Goal: Check status: Check status

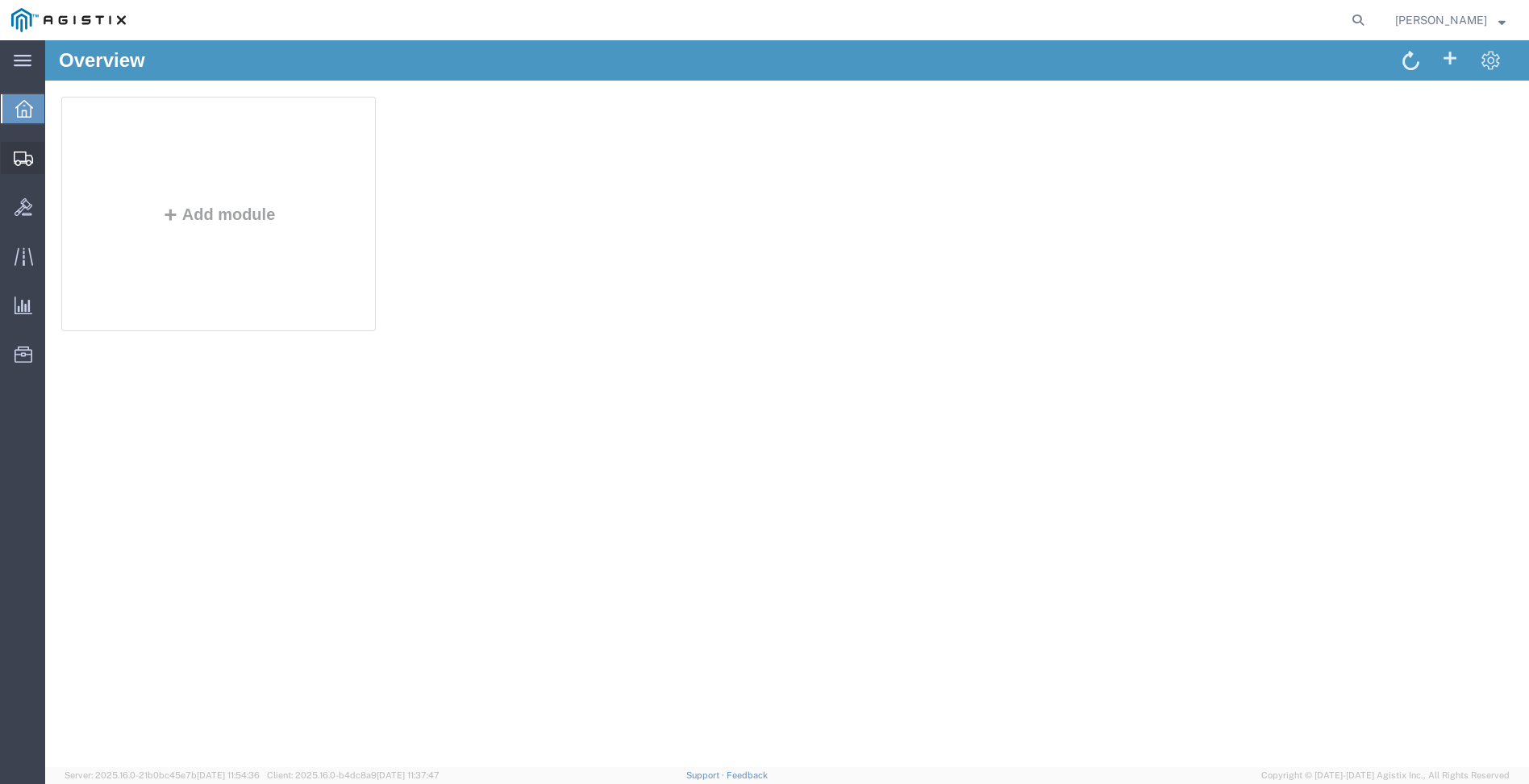
click at [18, 161] on icon at bounding box center [23, 159] width 19 height 15
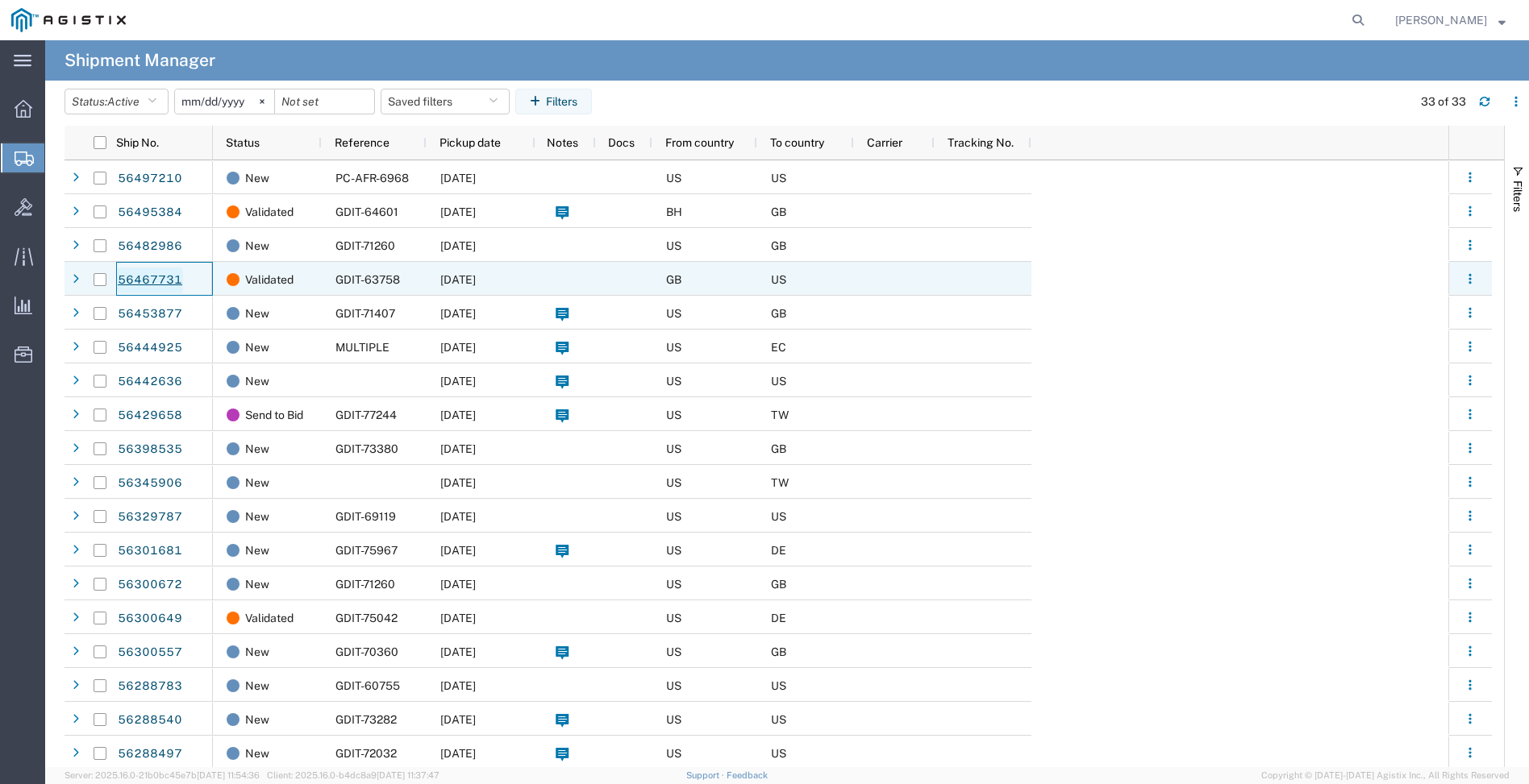
click at [158, 278] on link "56467731" at bounding box center [150, 280] width 66 height 26
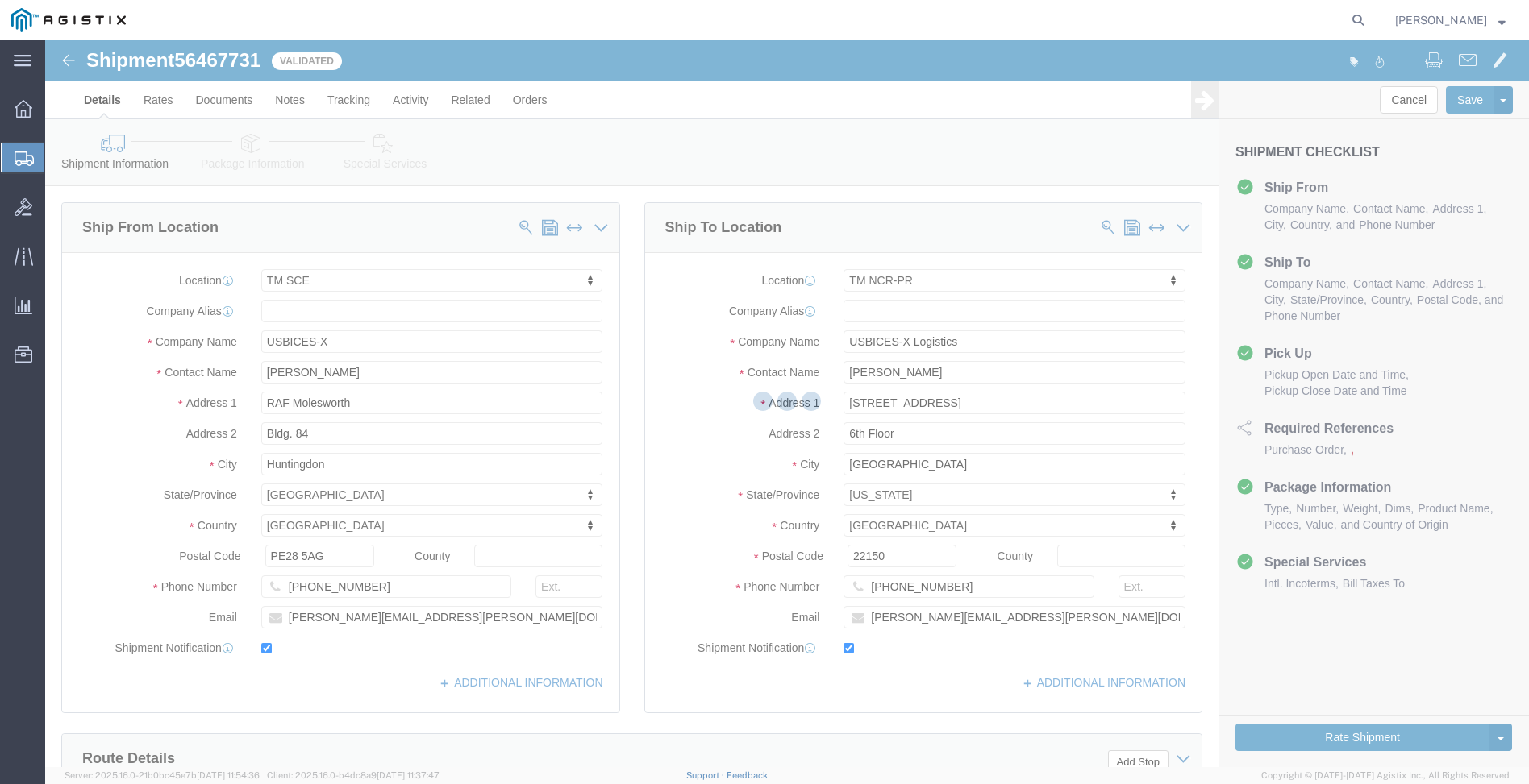
select select "34240"
select select "51996"
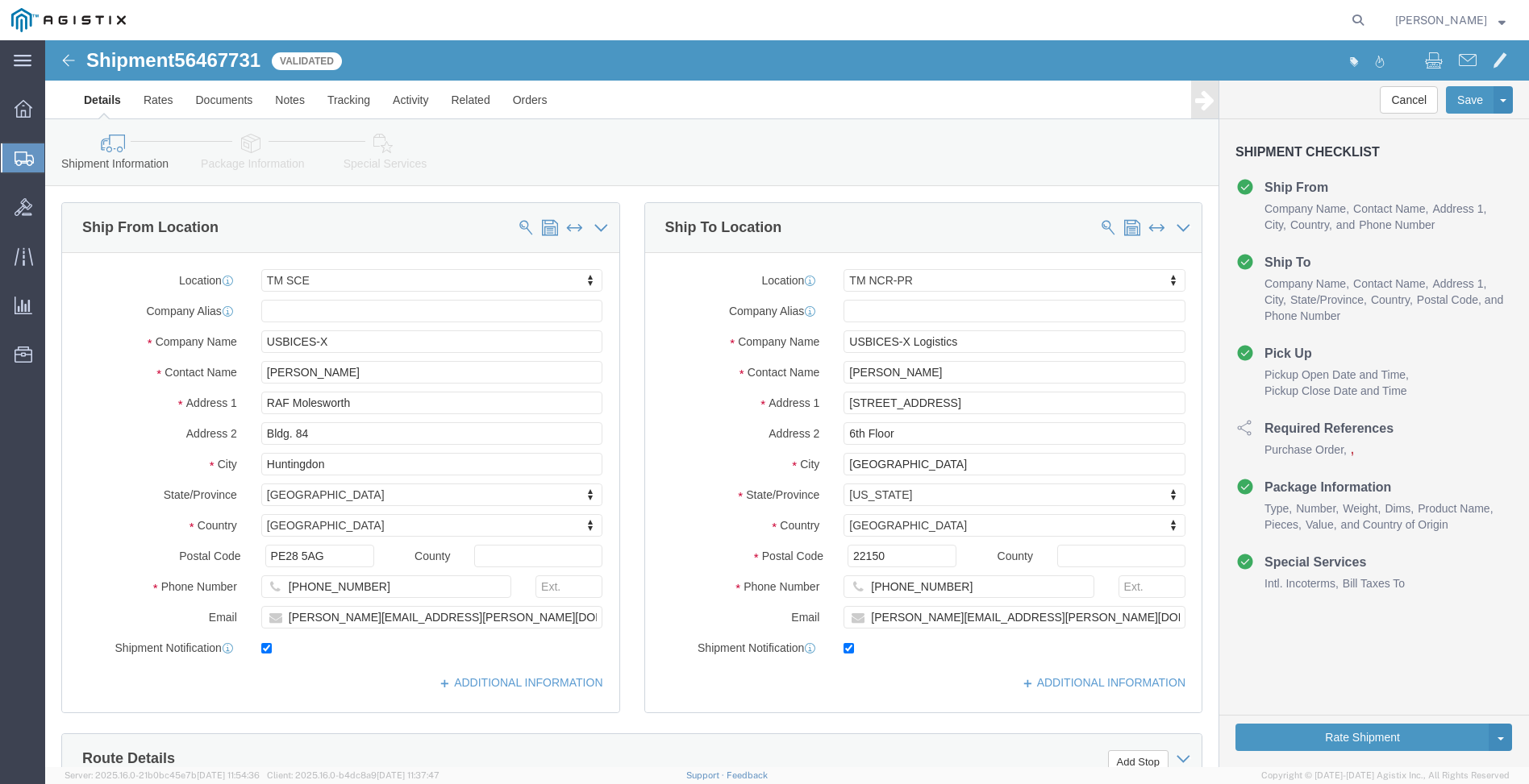
click icon
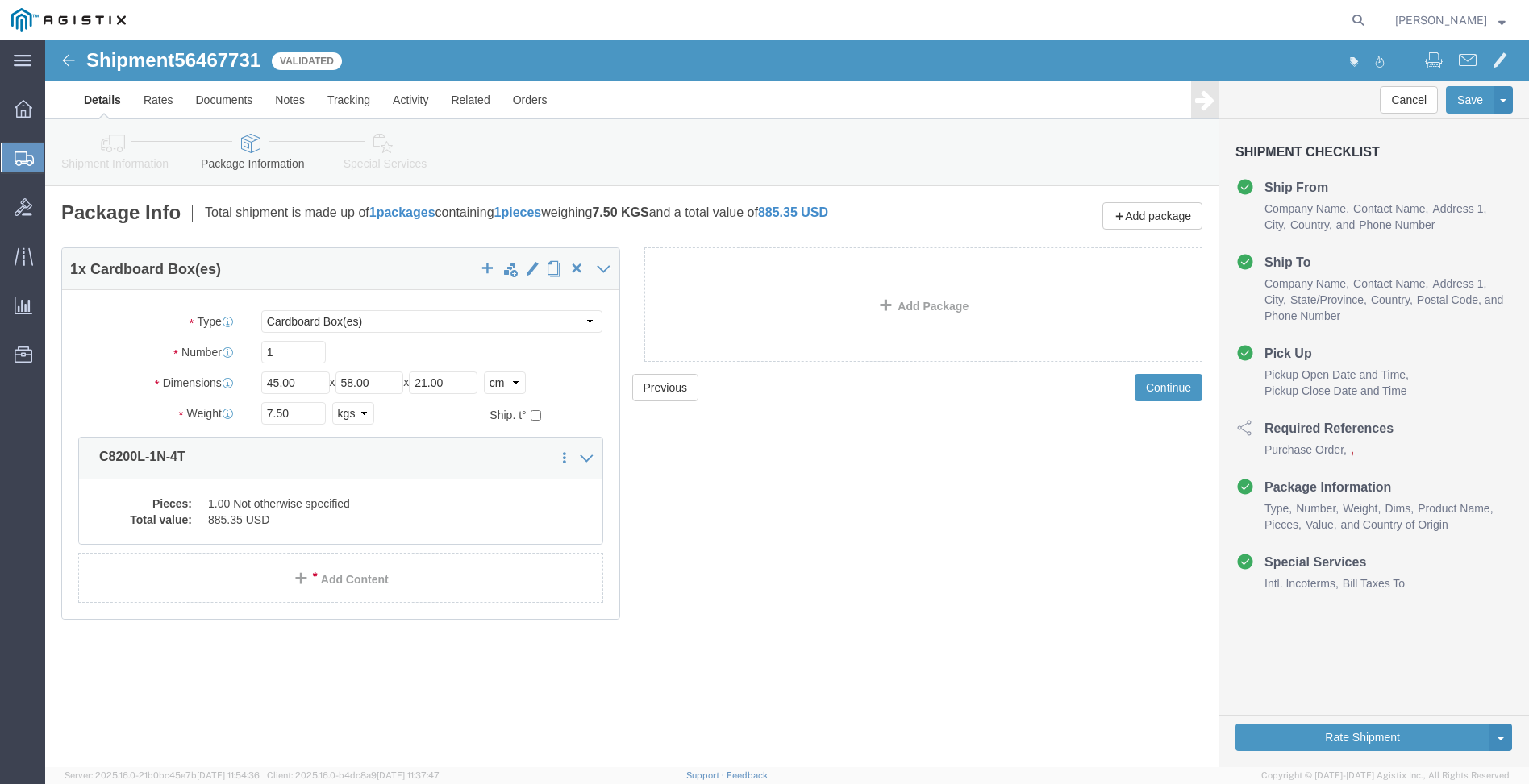
click link "Special Services"
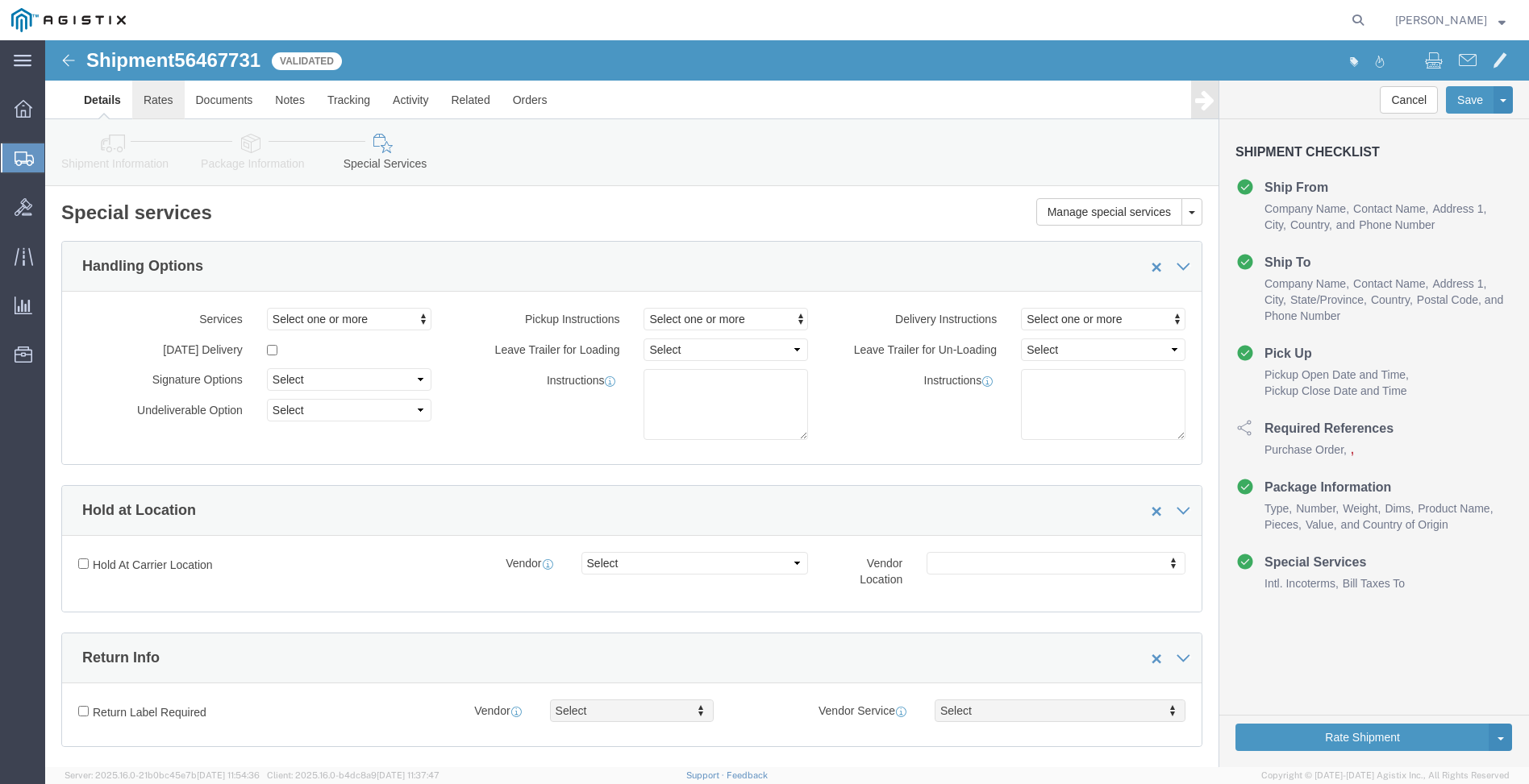
click link "Rates"
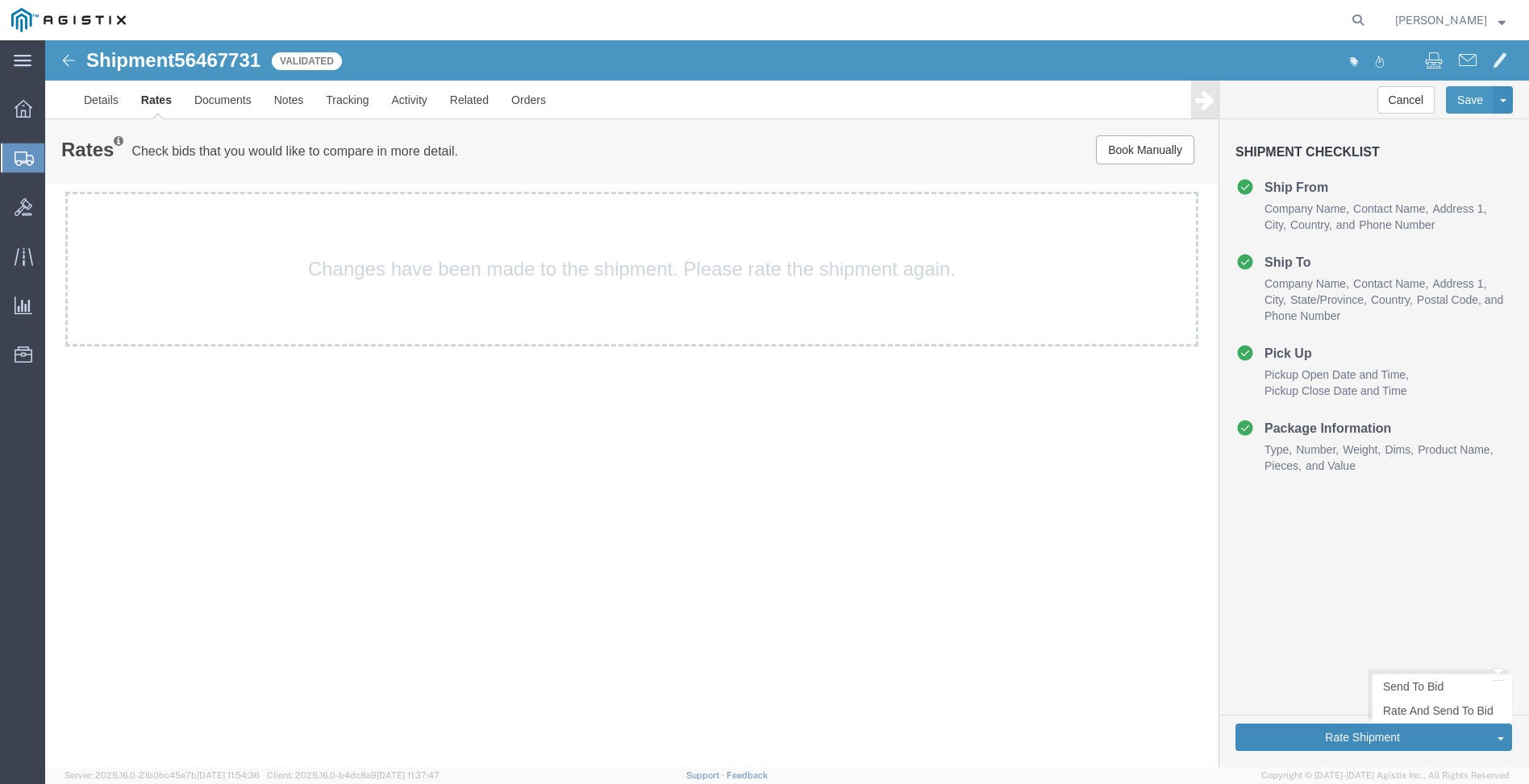
click at [1310, 736] on button "Rate Shipment" at bounding box center [1362, 737] width 255 height 27
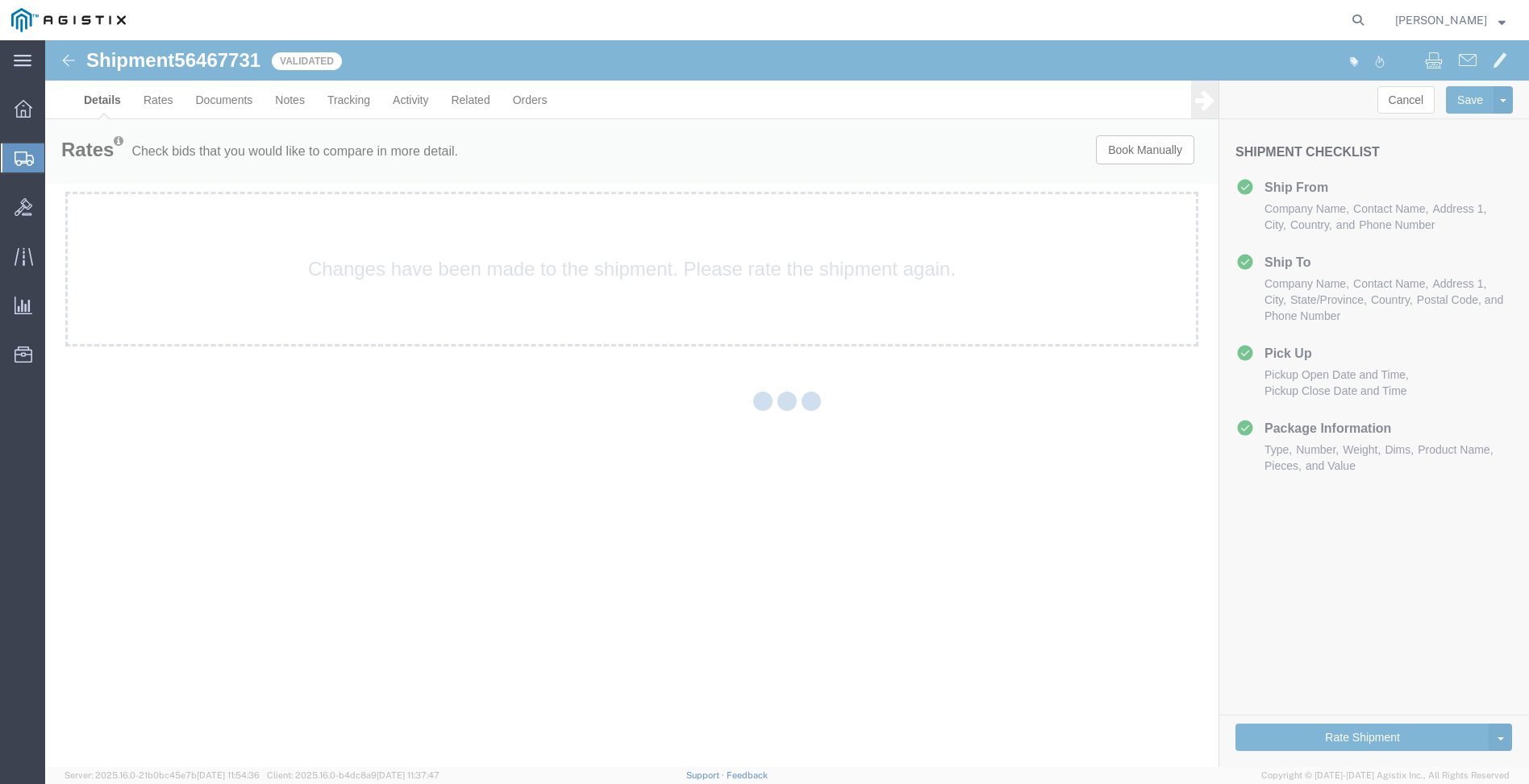
select select "34240"
select select "51996"
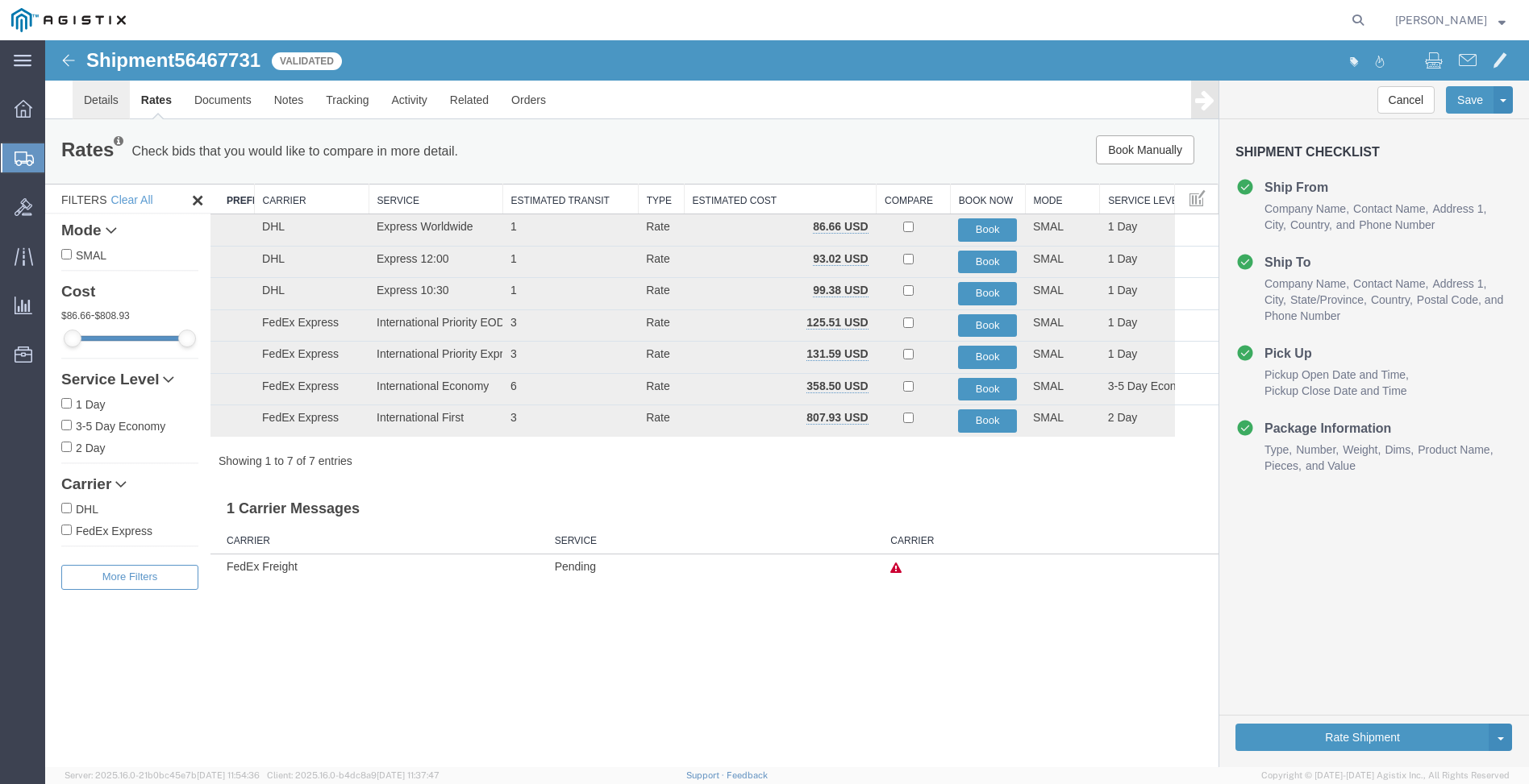
click at [98, 101] on link "Details" at bounding box center [101, 100] width 57 height 39
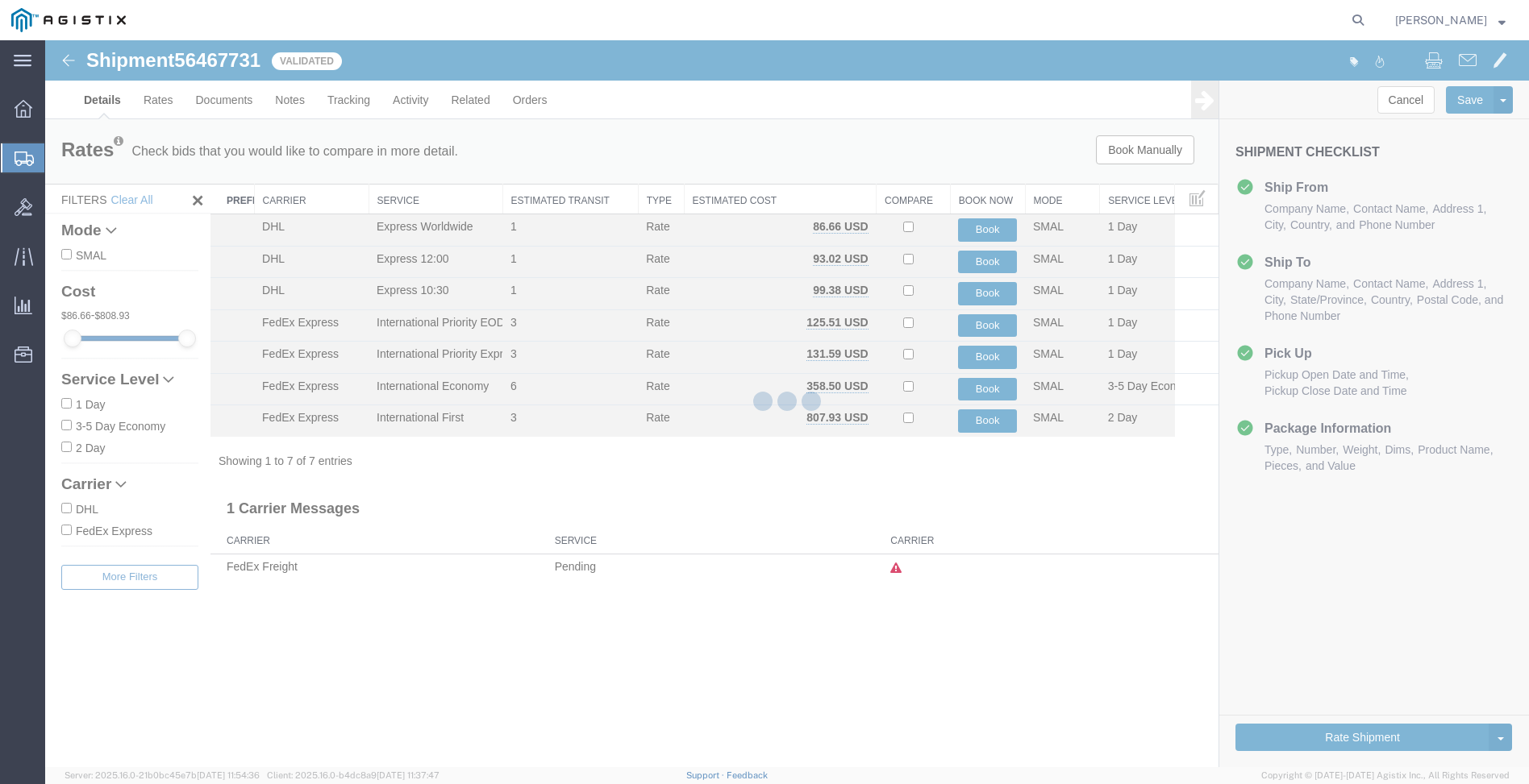
select select "34240"
select select "51996"
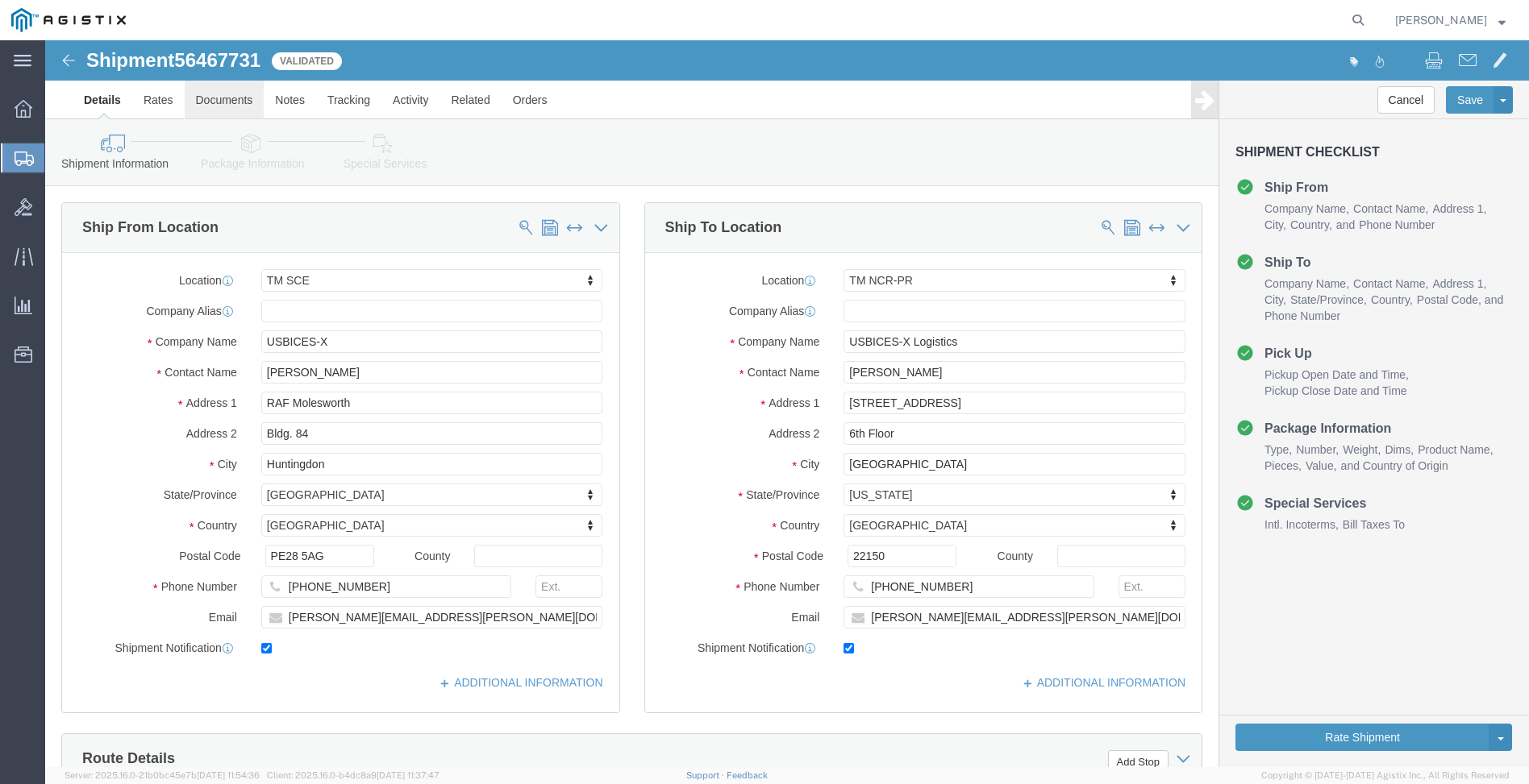
click link "Documents"
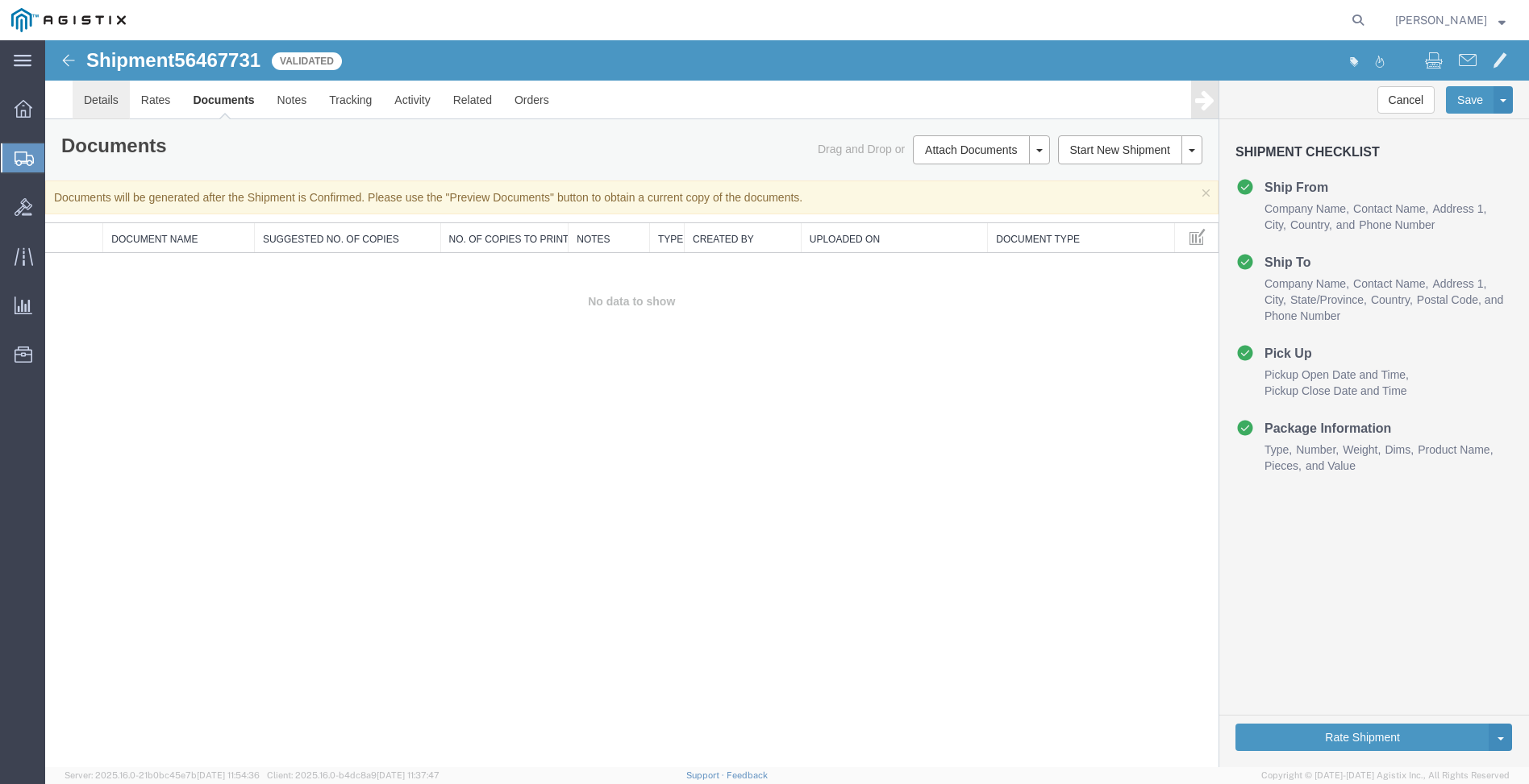
click at [105, 99] on link "Details" at bounding box center [101, 100] width 57 height 39
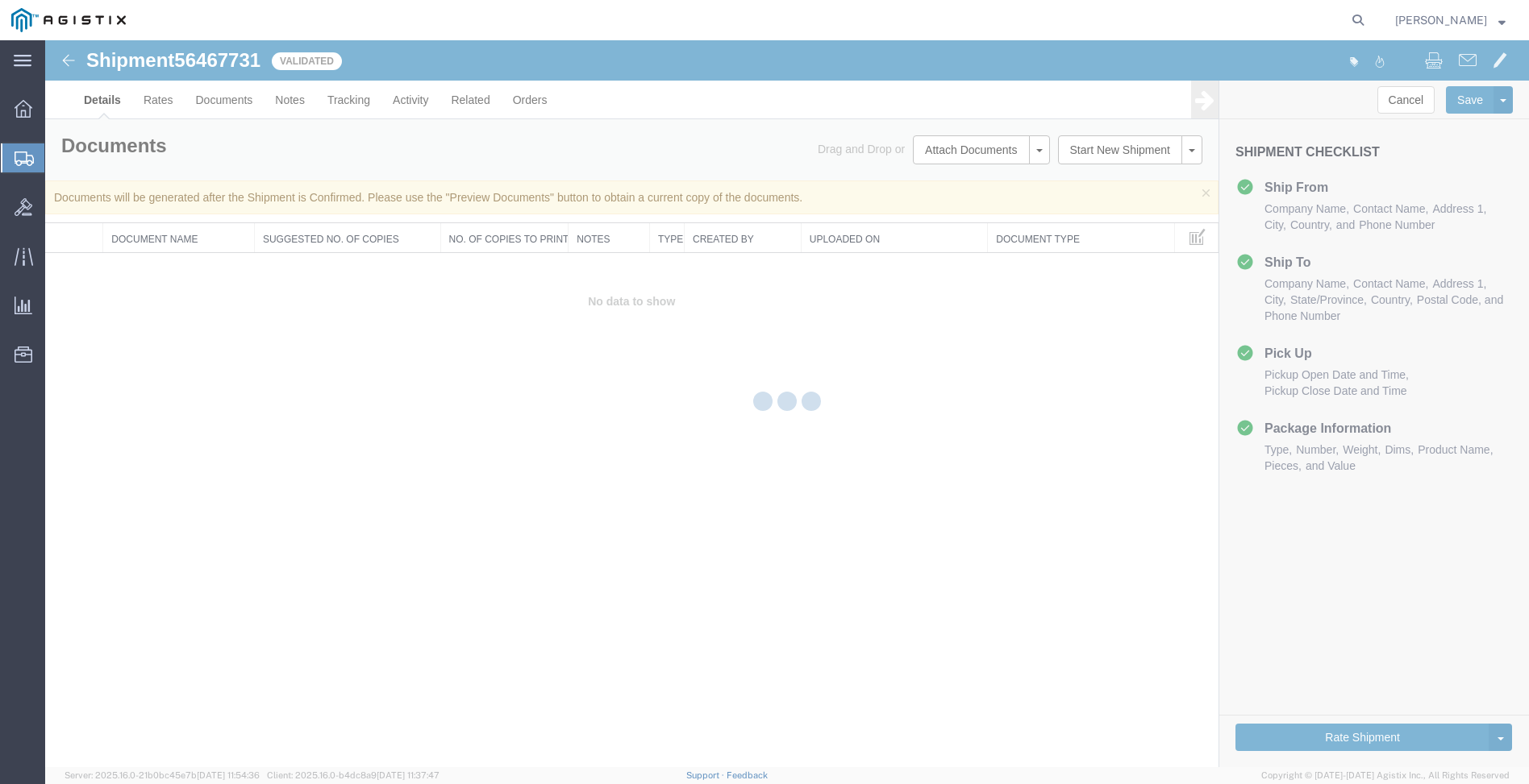
click at [105, 99] on div at bounding box center [786, 403] width 1484 height 727
select select "34240"
select select "51996"
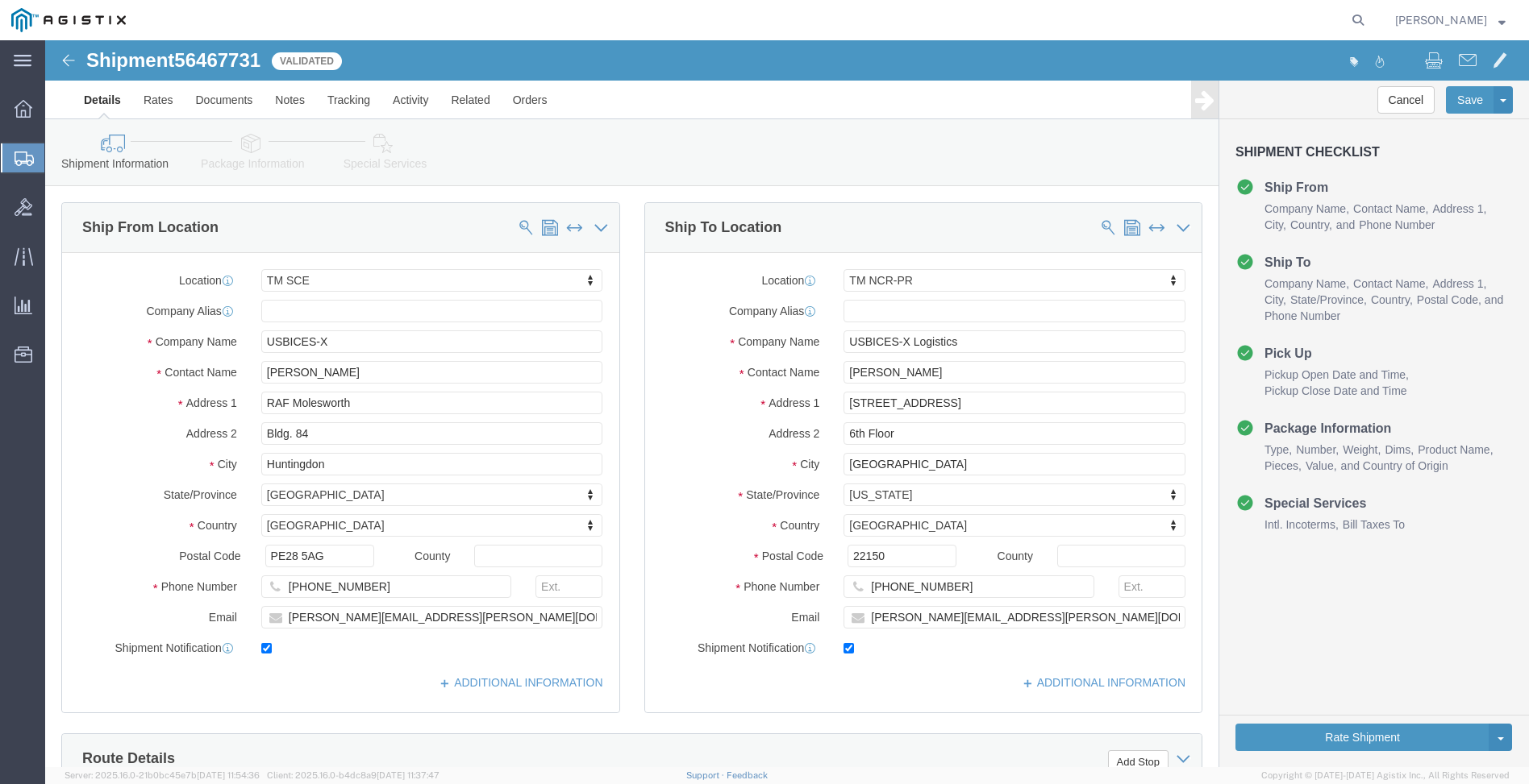
click icon
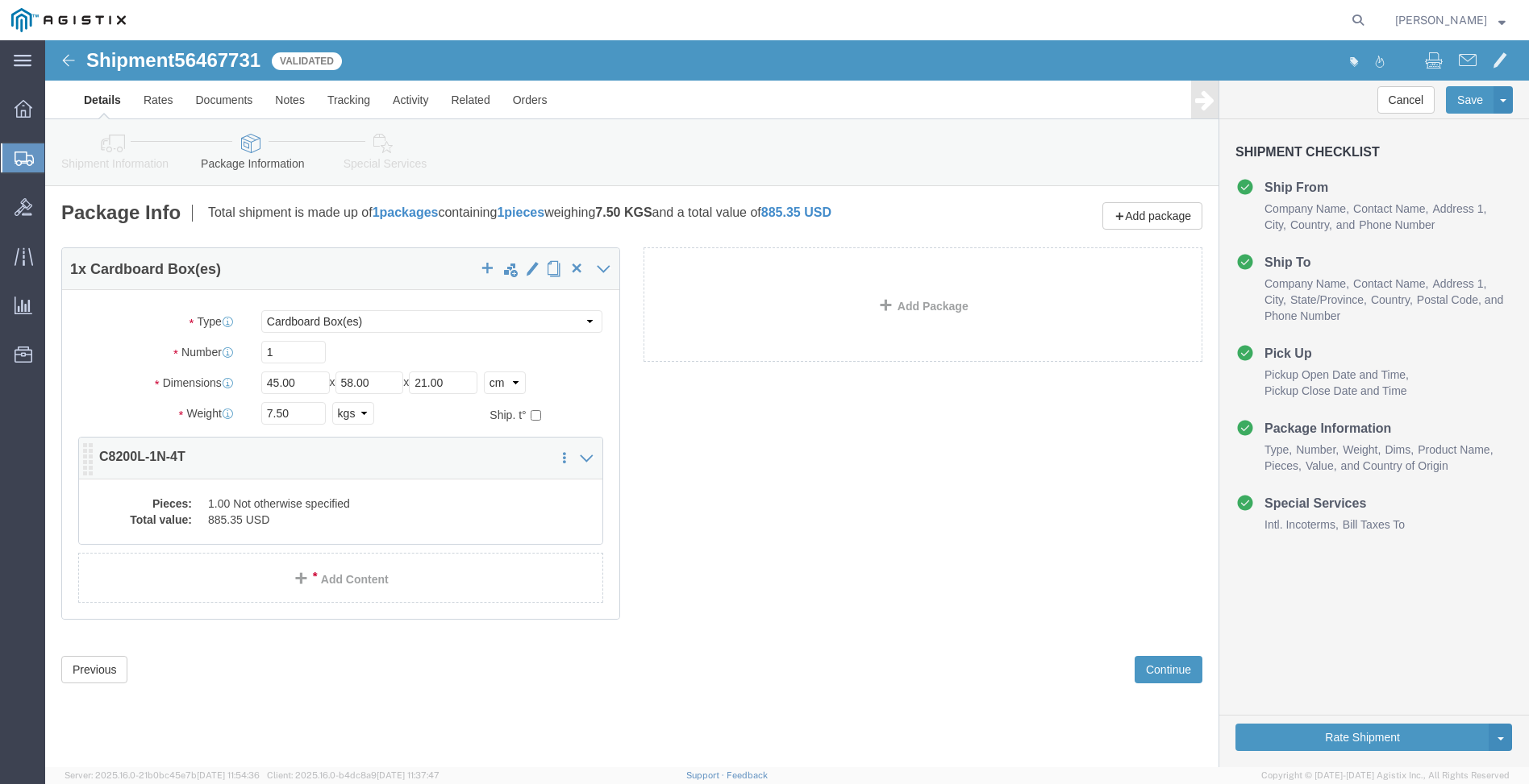
click dd "885.35 USD"
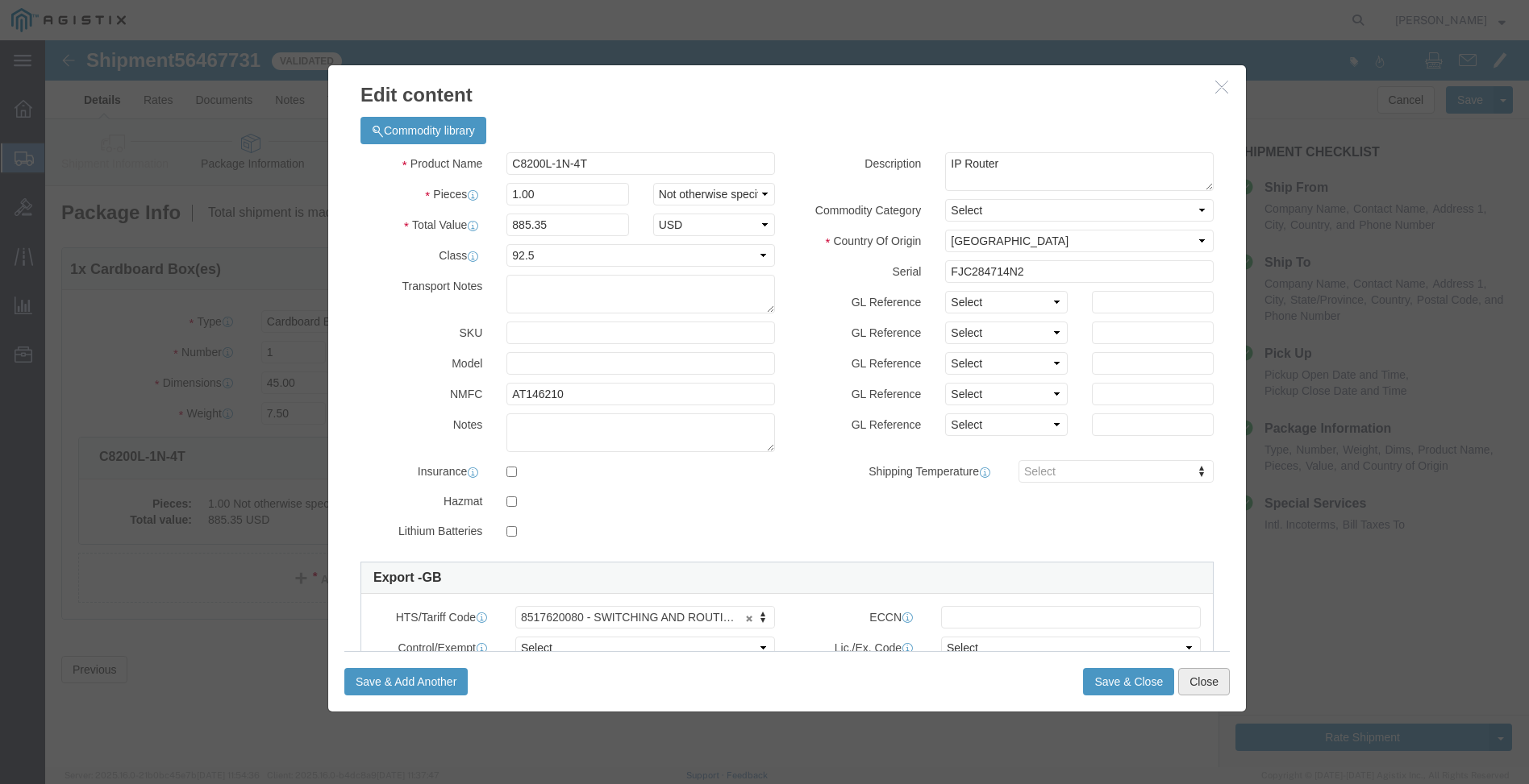
click button "Close"
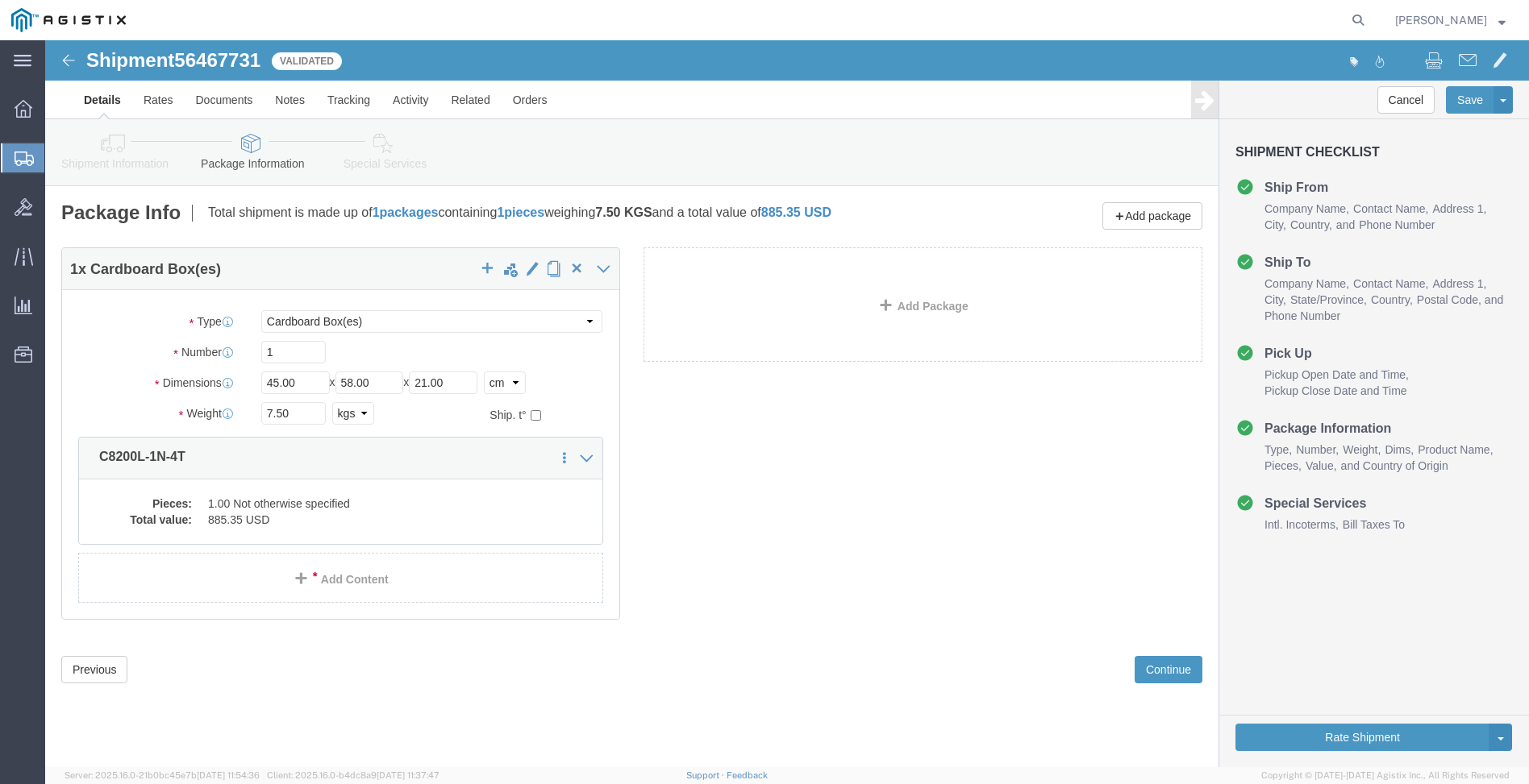
click icon
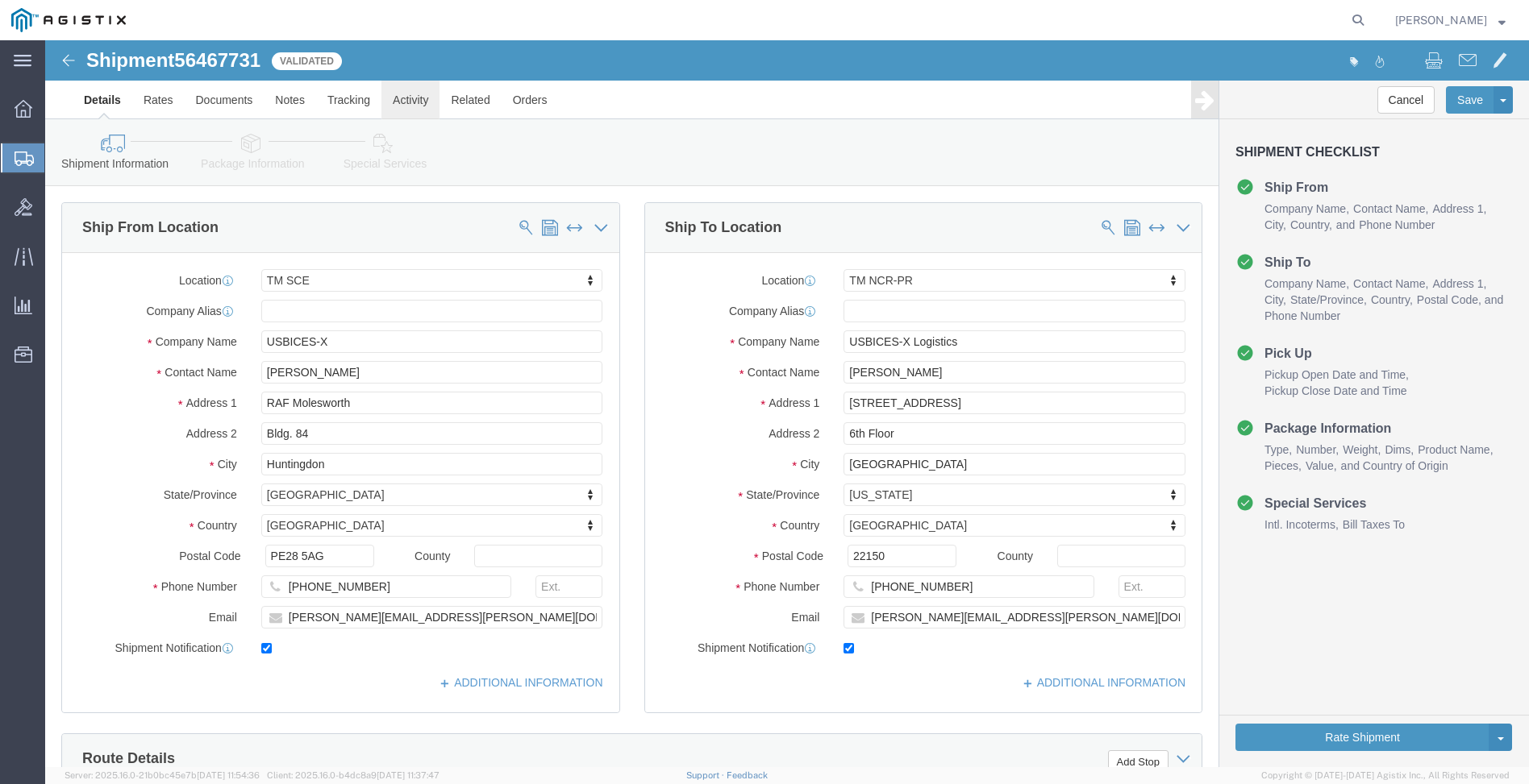
click link "Activity"
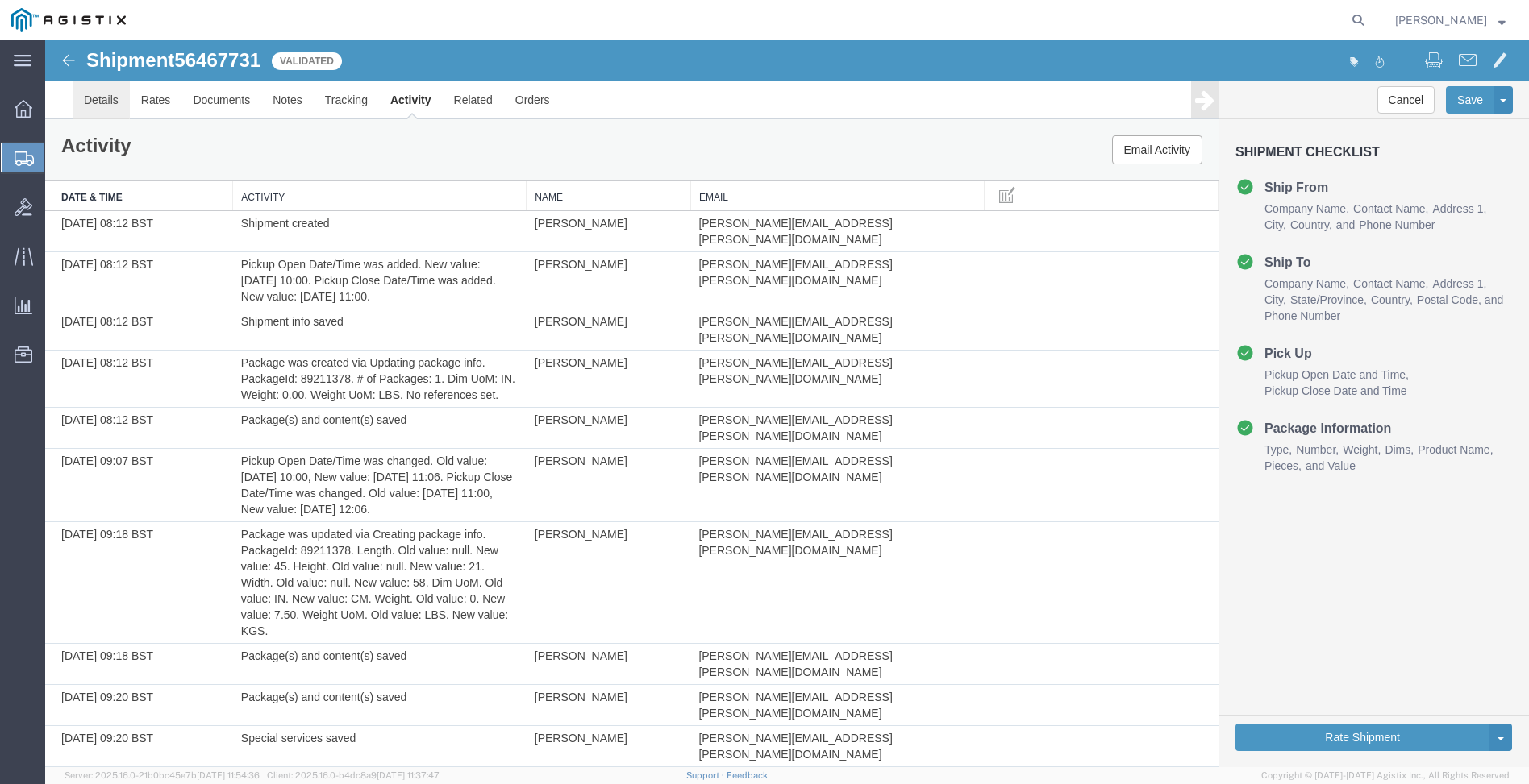
click at [105, 94] on link "Details" at bounding box center [101, 100] width 57 height 39
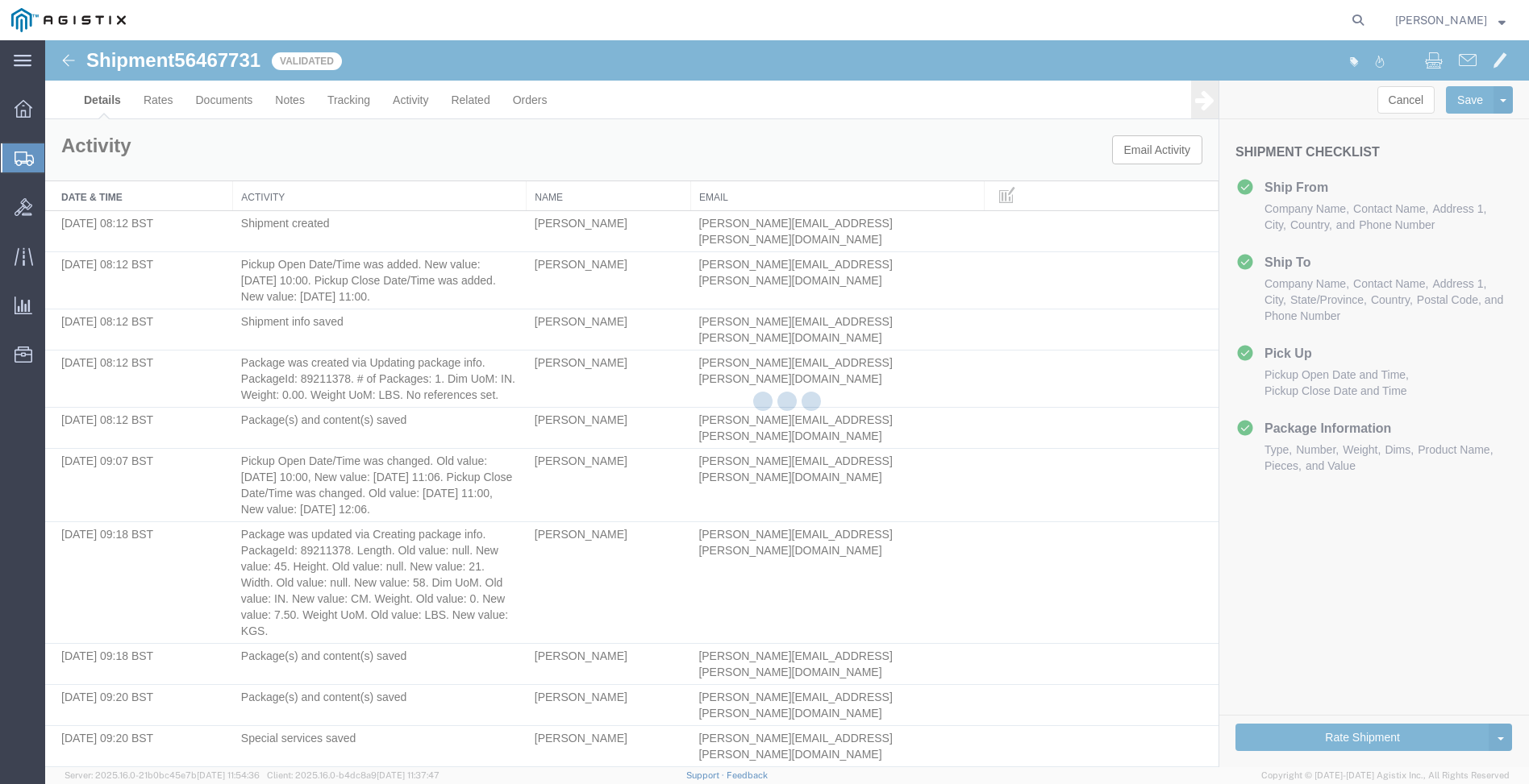
select select "34240"
select select "51996"
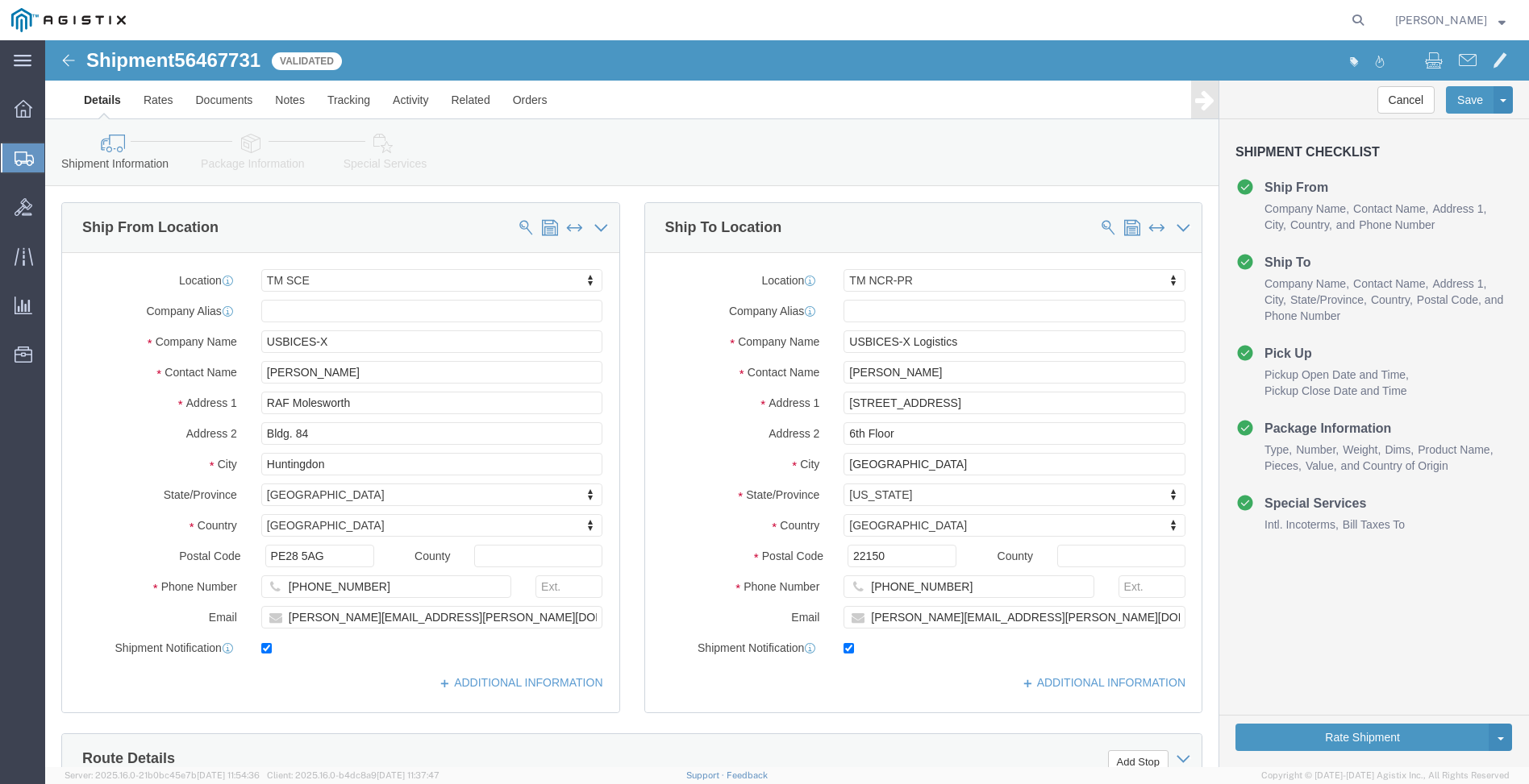
drag, startPoint x: 21, startPoint y: 163, endPoint x: 30, endPoint y: 168, distance: 10.3
click at [21, 163] on icon at bounding box center [24, 159] width 19 height 15
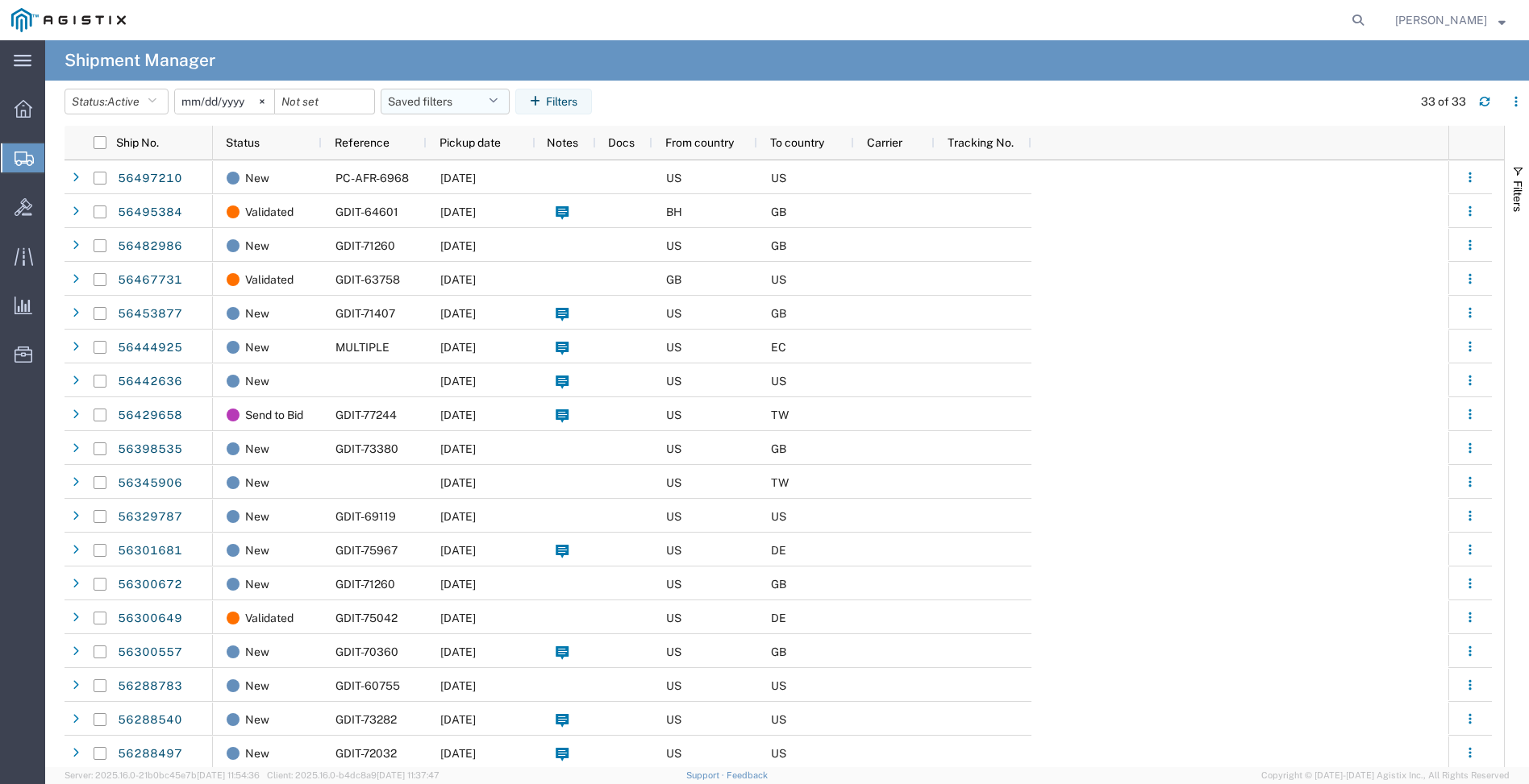
click at [498, 97] on icon "button" at bounding box center [493, 101] width 9 height 11
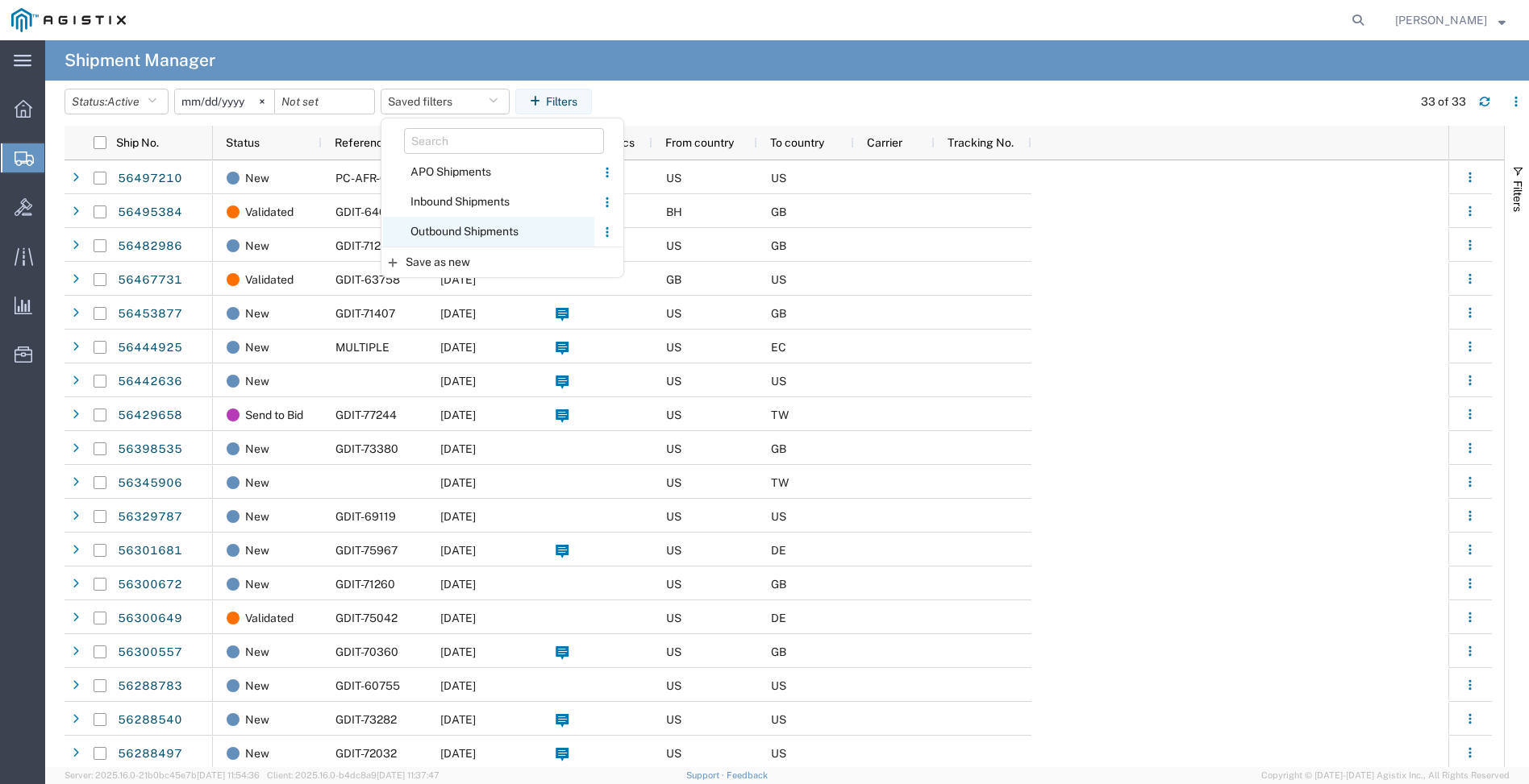
click at [468, 229] on span "Outbound Shipments" at bounding box center [489, 231] width 212 height 30
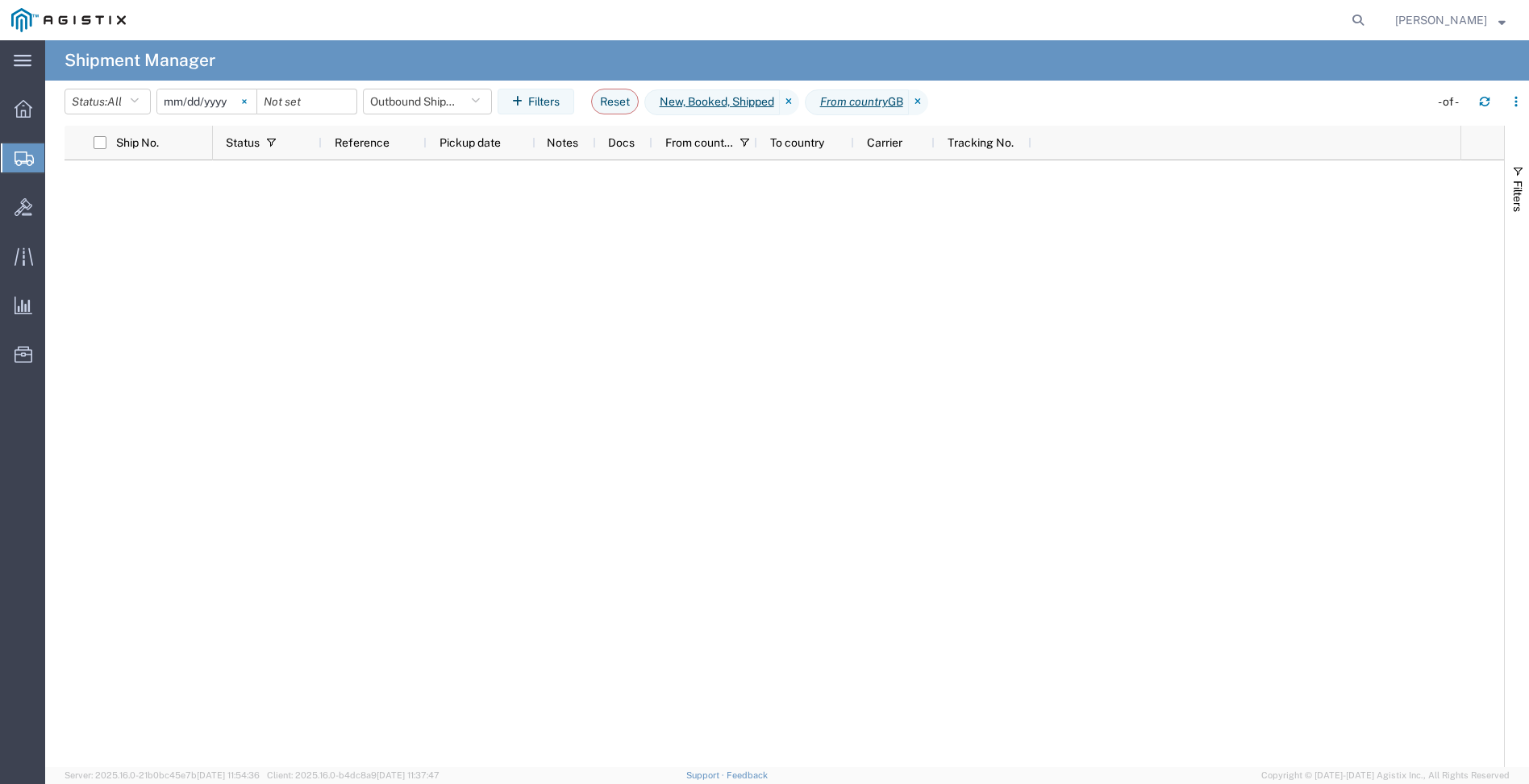
click at [250, 98] on svg-icon at bounding box center [245, 102] width 24 height 24
click at [145, 103] on button "Status: All" at bounding box center [108, 102] width 86 height 26
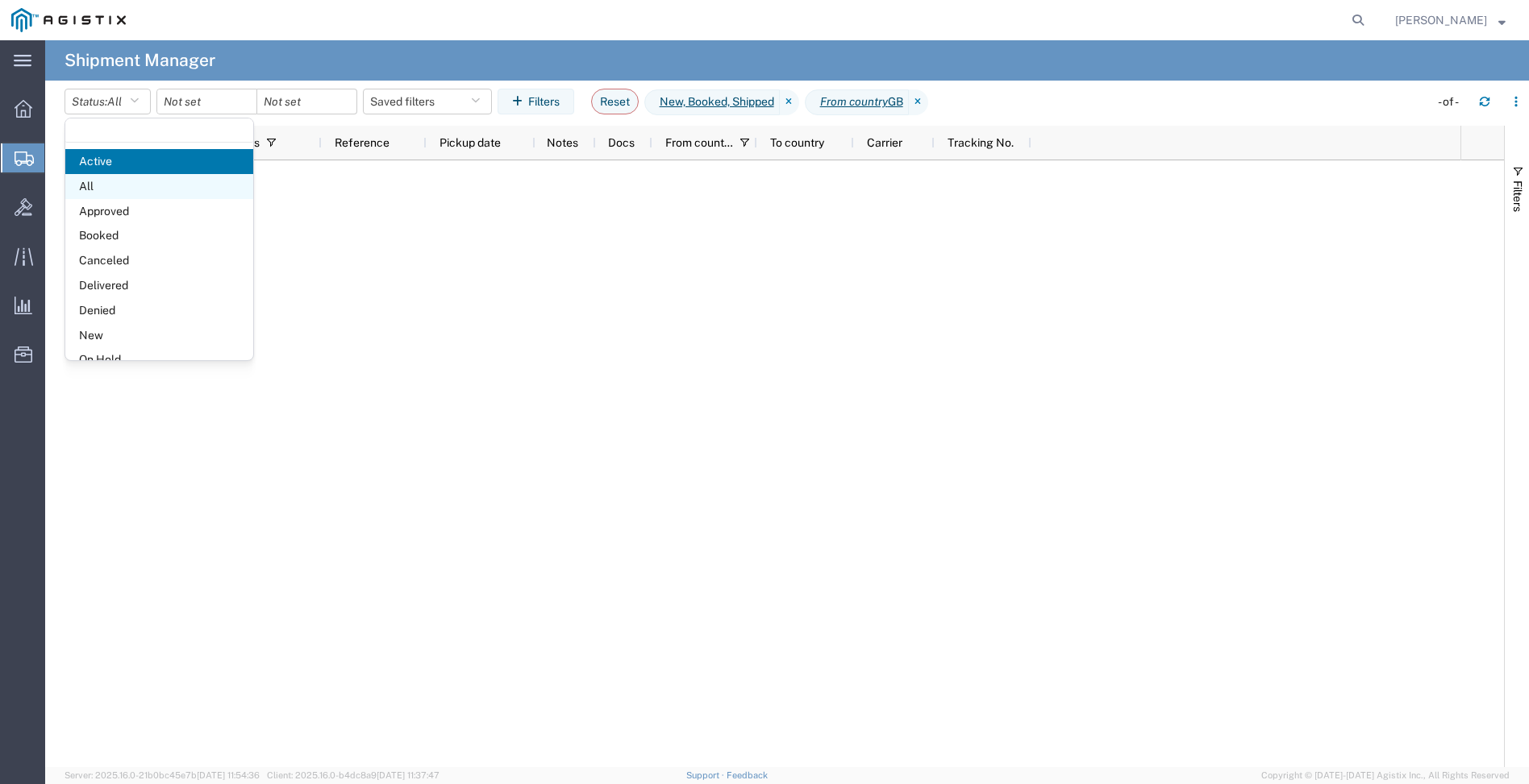
click at [87, 190] on span "All" at bounding box center [159, 187] width 188 height 25
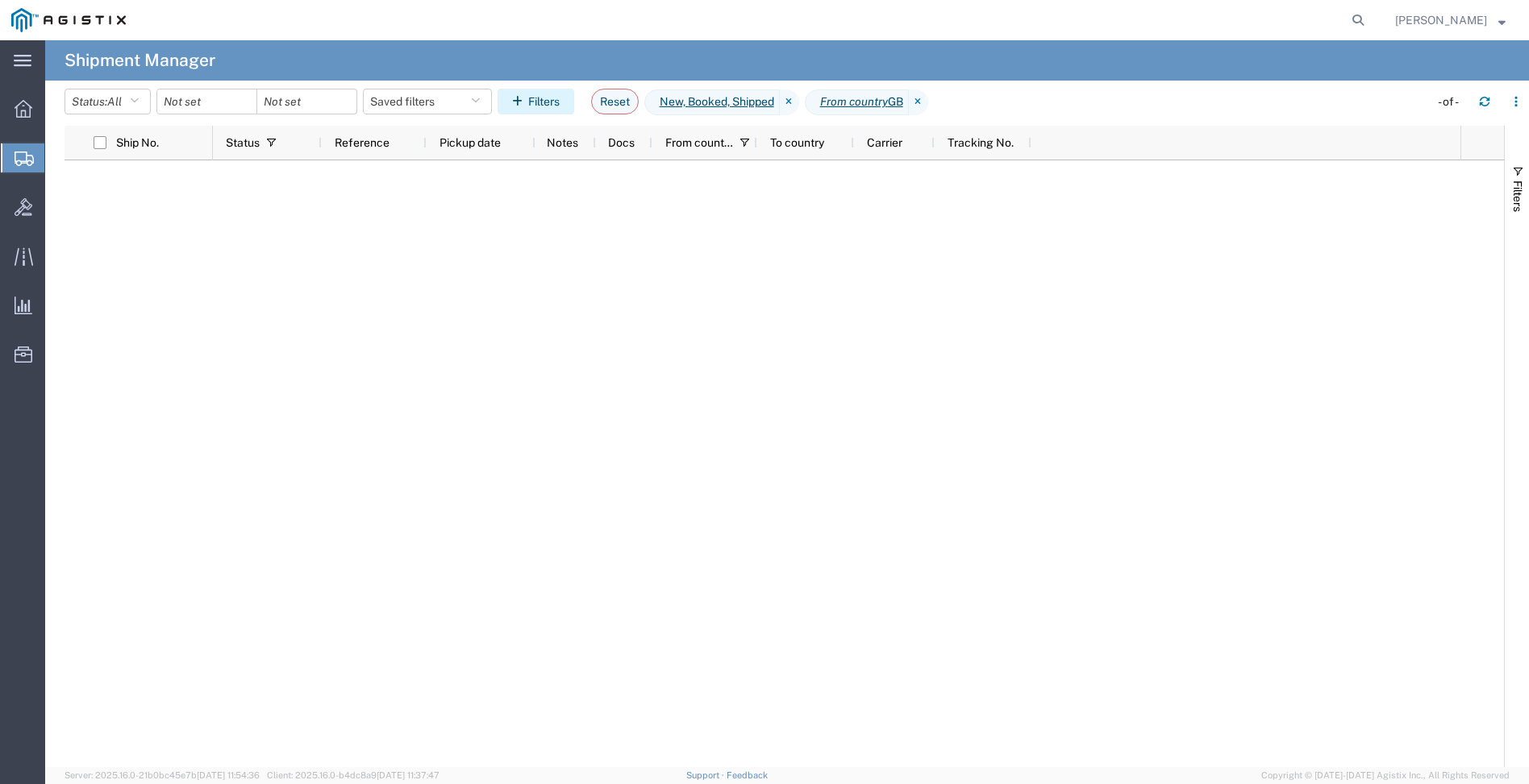
click at [537, 103] on button "Filters" at bounding box center [536, 102] width 77 height 26
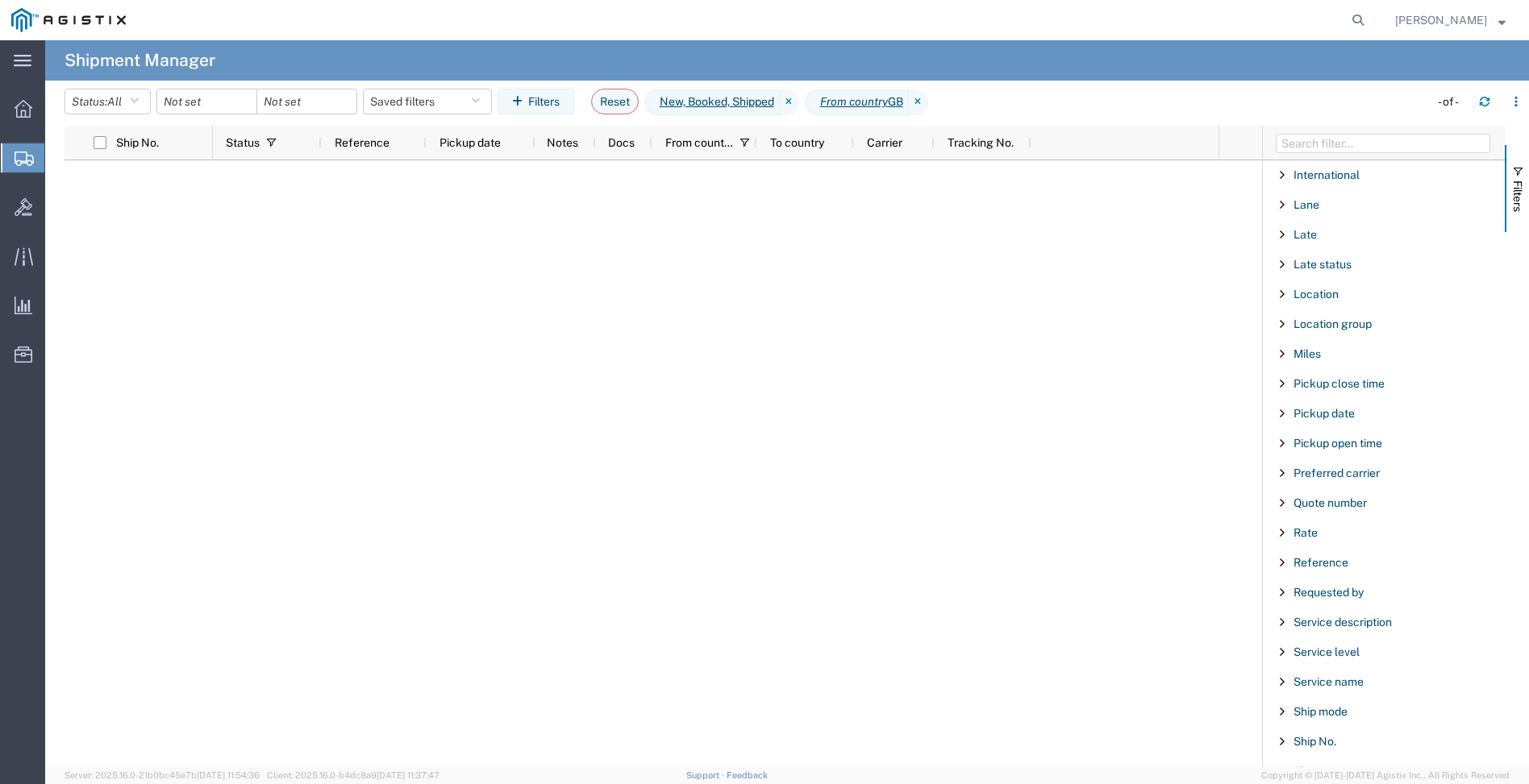
scroll to position [968, 0]
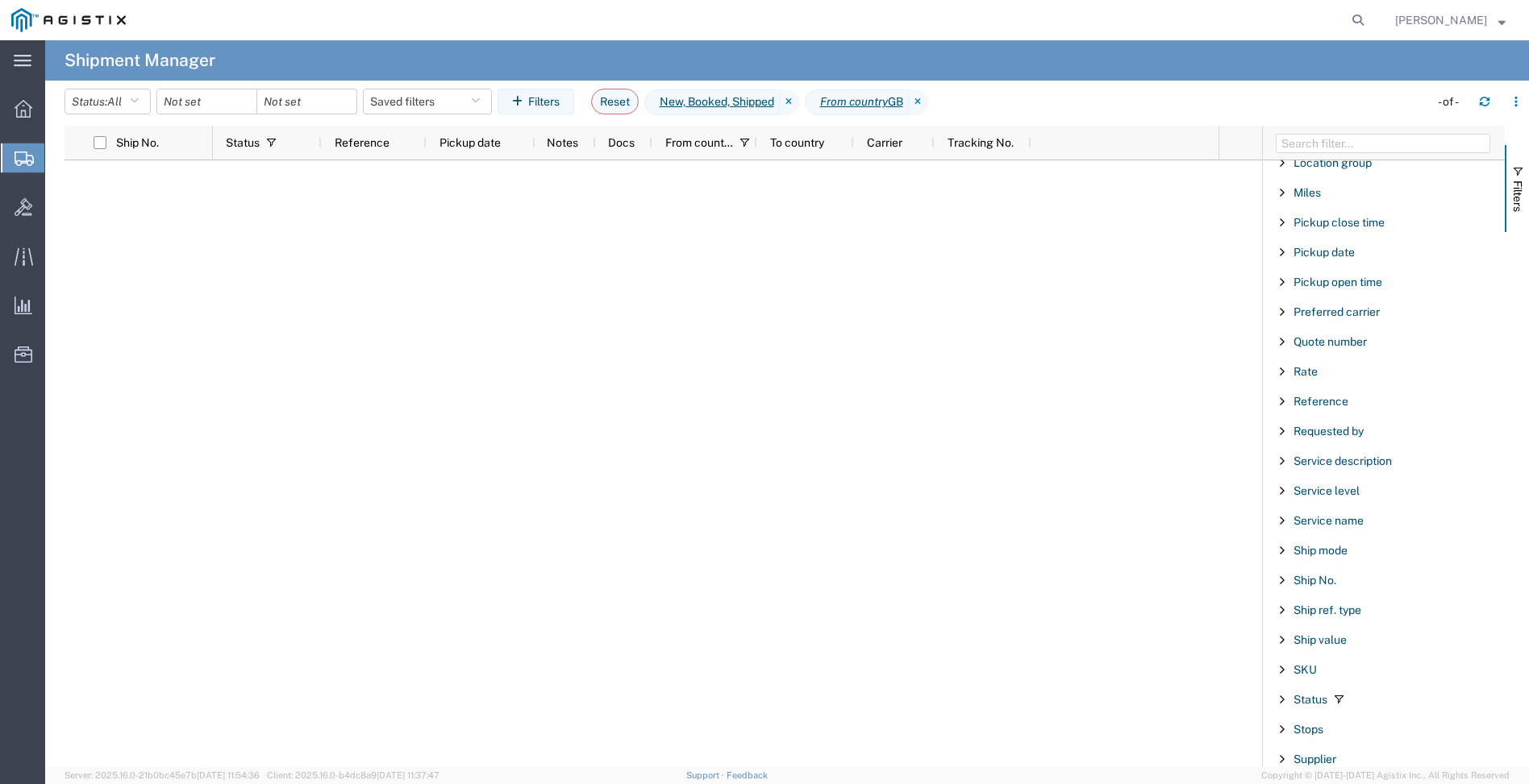
click at [1281, 704] on span "Filter List 66 Filters" at bounding box center [1281, 699] width 13 height 13
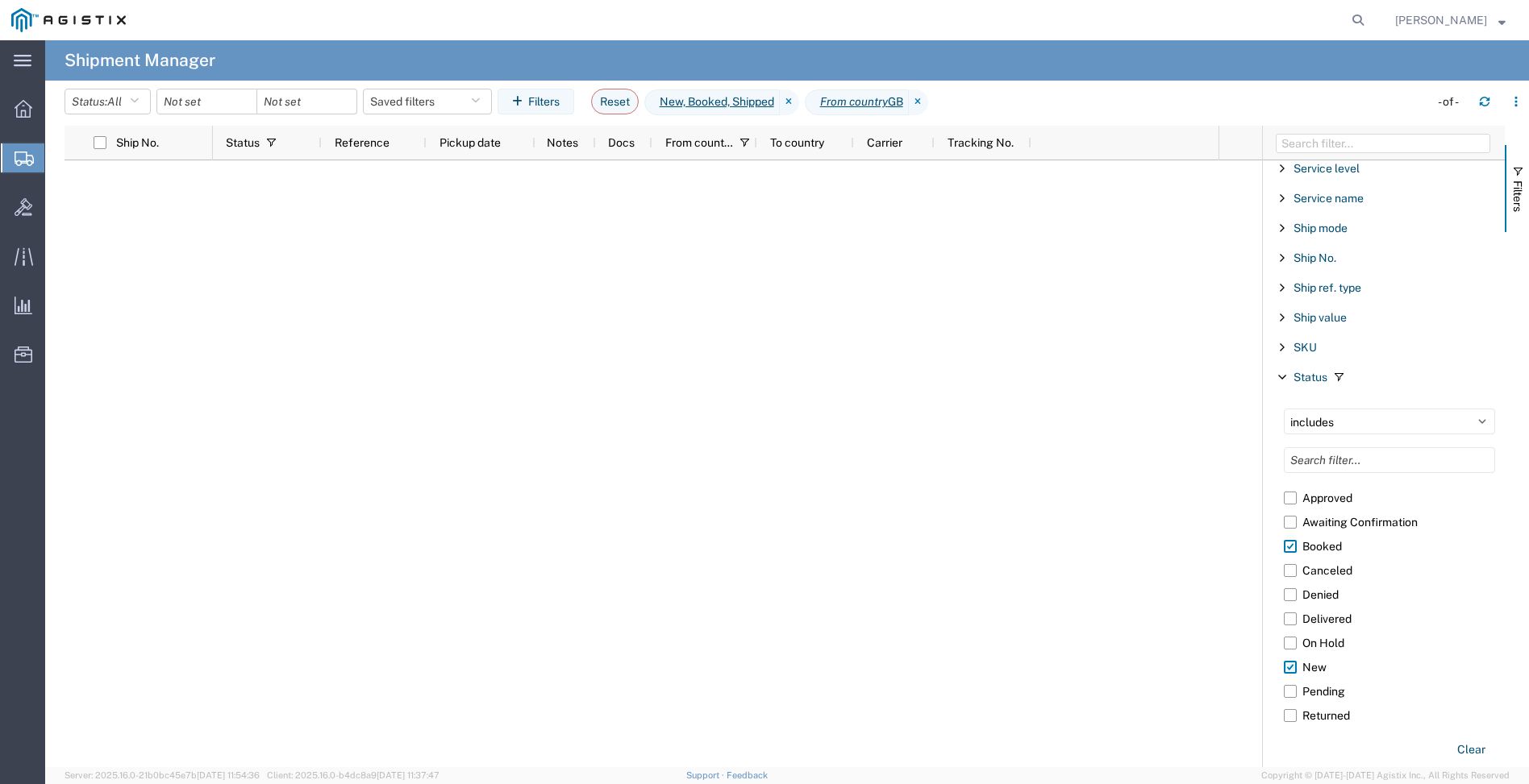
scroll to position [77, 0]
click at [1292, 710] on label "Validated" at bounding box center [1390, 711] width 212 height 24
click at [0, 0] on input "Validated" at bounding box center [0, 0] width 0 height 0
click at [480, 99] on icon "button" at bounding box center [475, 101] width 9 height 11
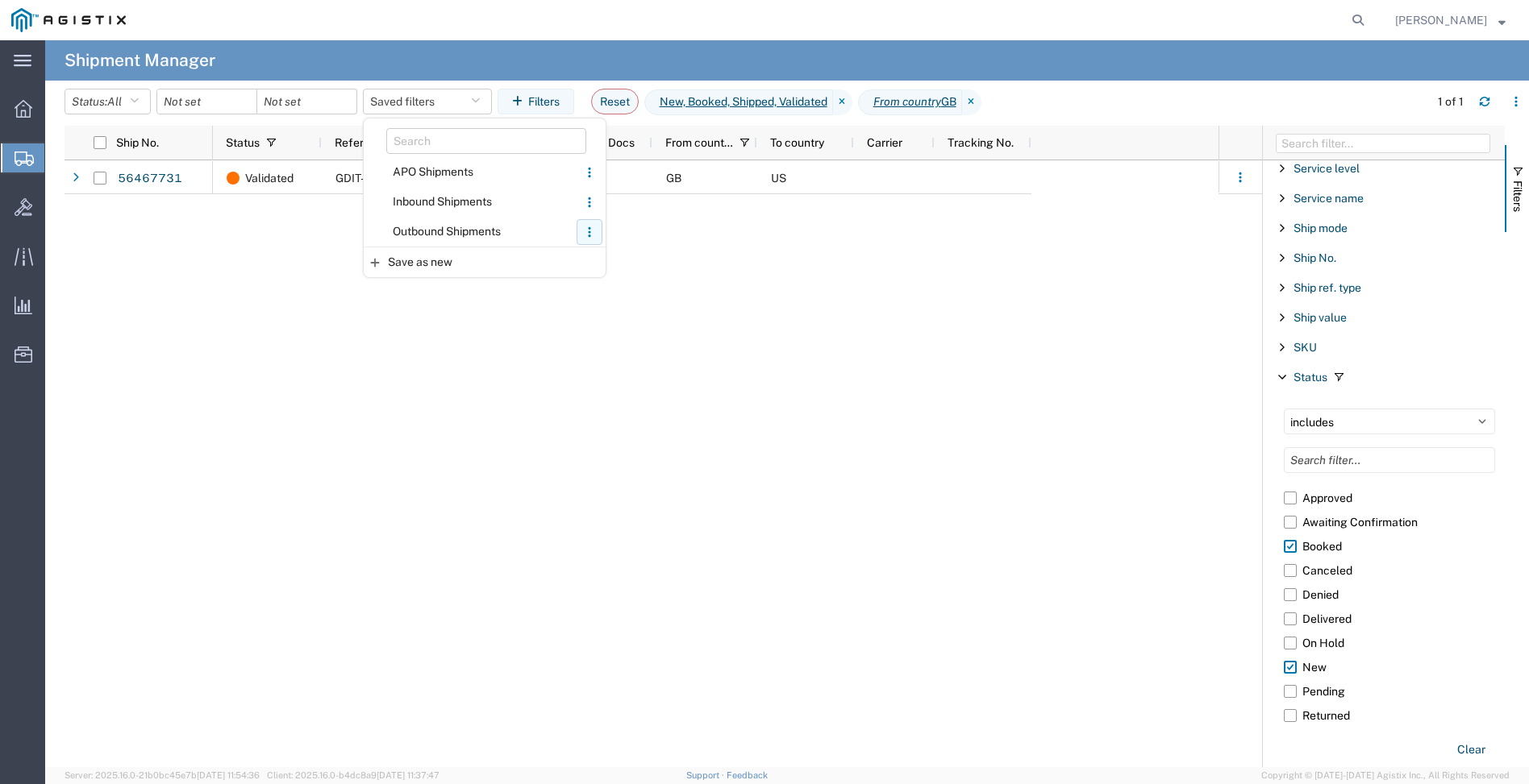
click at [595, 237] on icon "button" at bounding box center [589, 231] width 11 height 11
click at [583, 261] on link "Update..." at bounding box center [562, 263] width 52 height 16
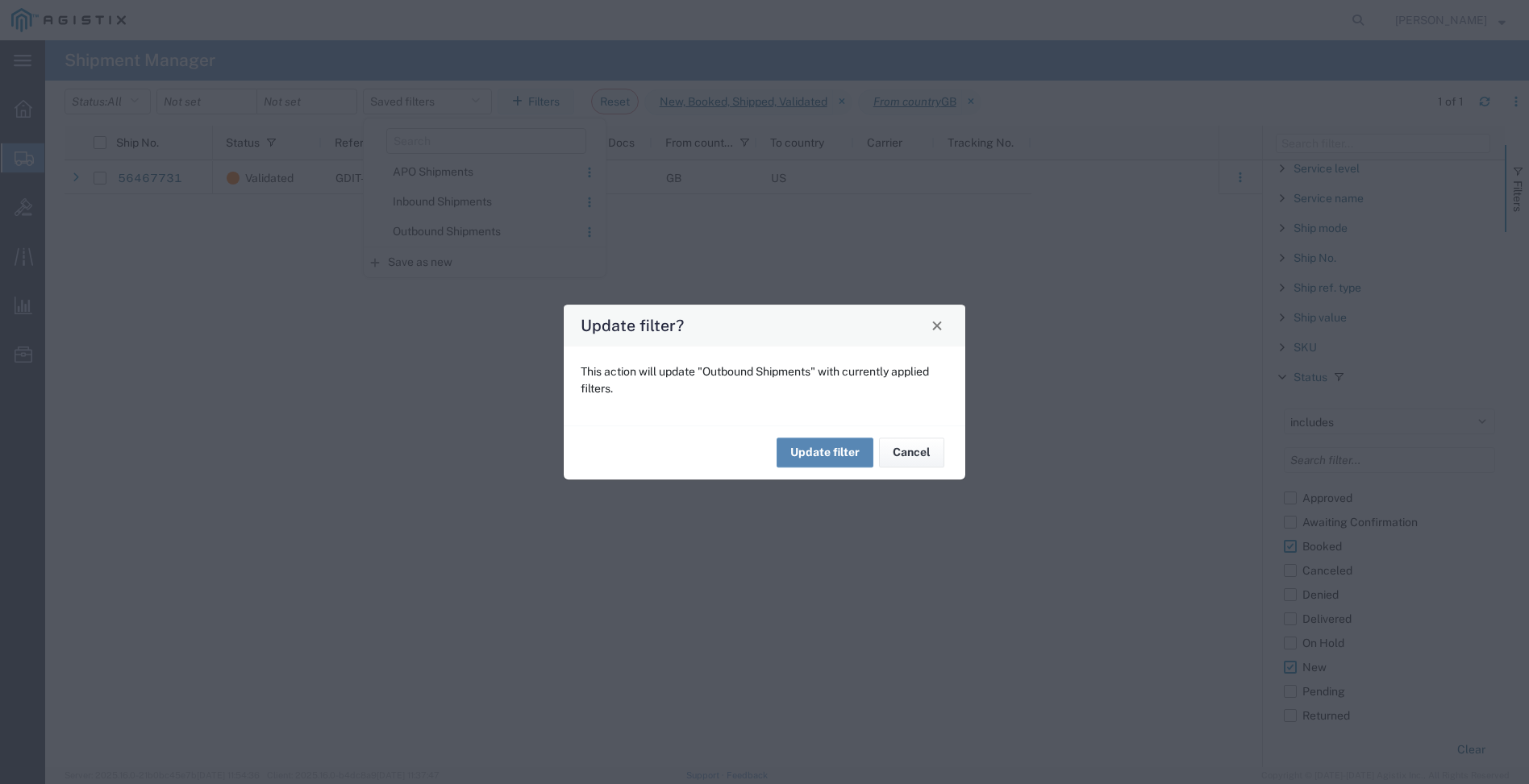
click at [832, 457] on button "Update filter" at bounding box center [824, 454] width 97 height 30
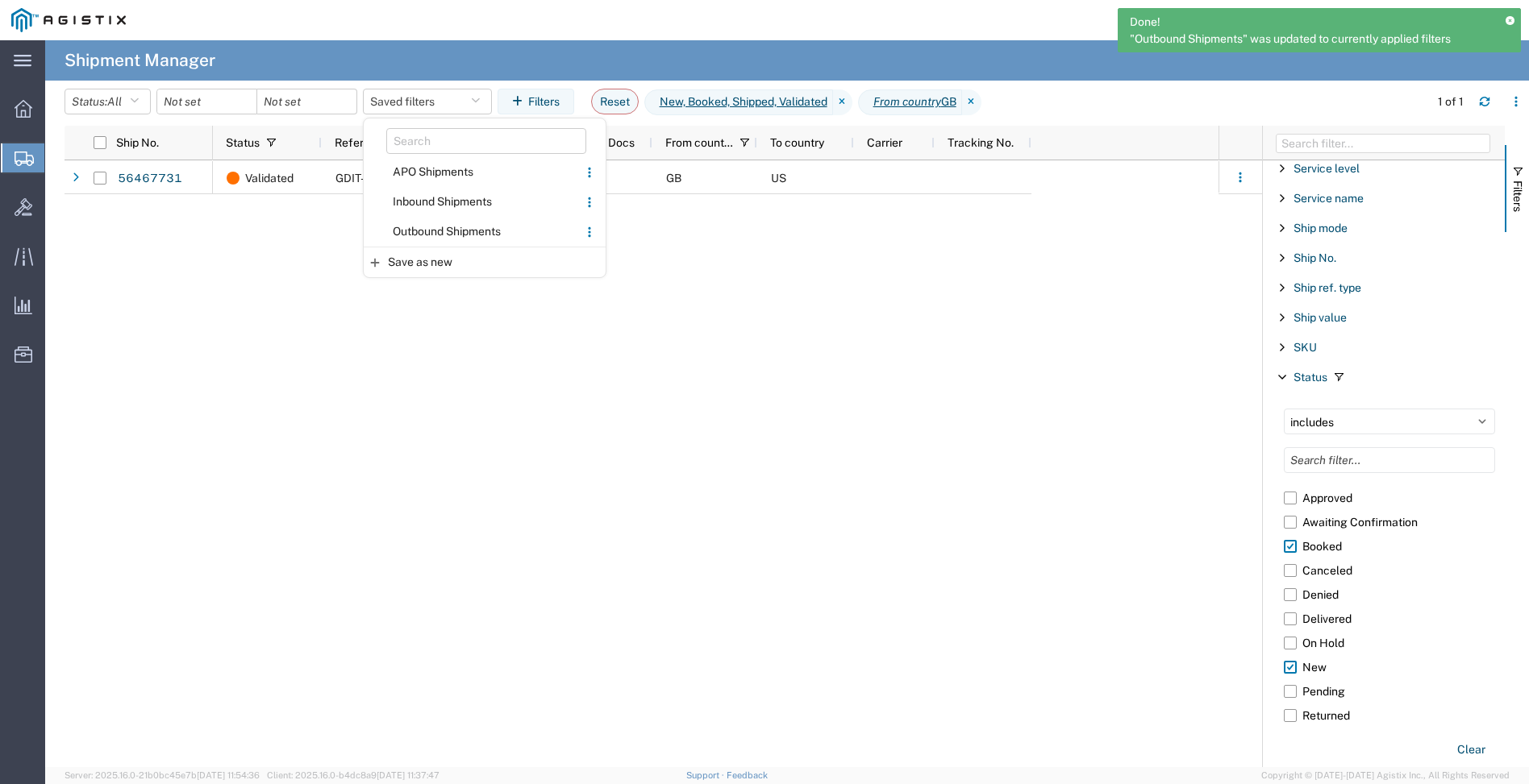
click at [681, 225] on div "Validated GDIT-63758 [DATE] GB [GEOGRAPHIC_DATA]" at bounding box center [716, 464] width 1006 height 607
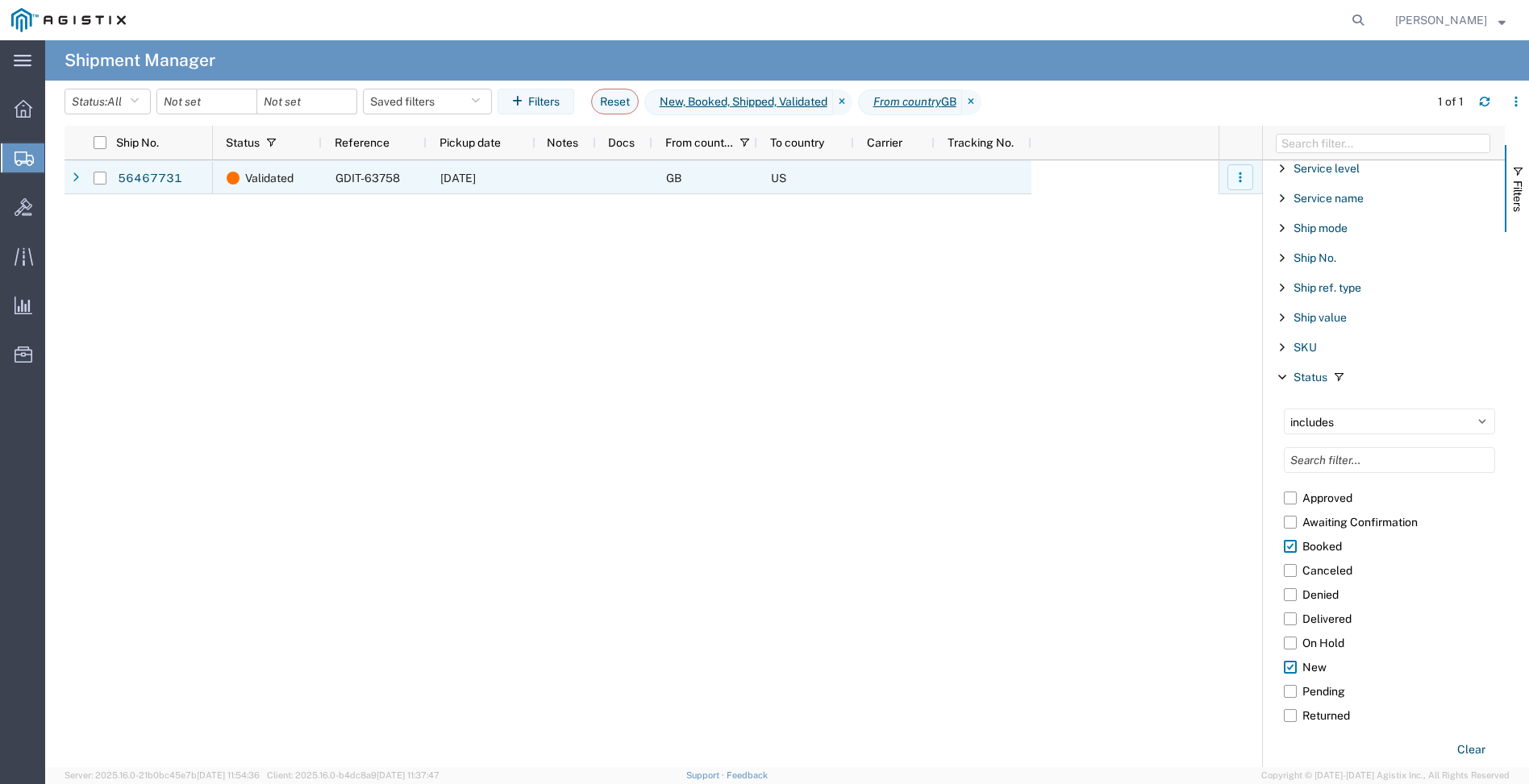
click at [1240, 175] on icon "button" at bounding box center [1240, 177] width 11 height 11
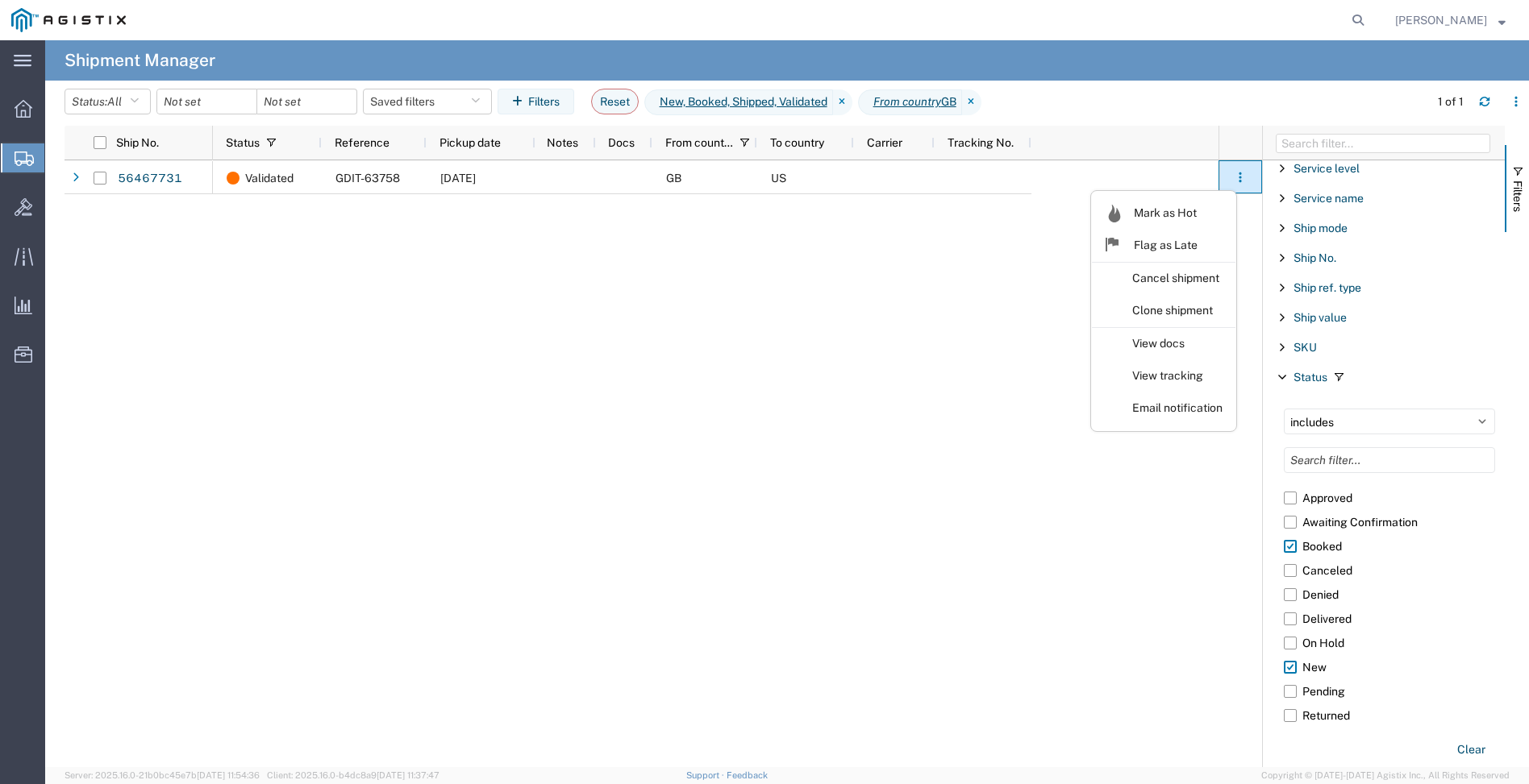
click at [1035, 280] on div "Validated GDIT-63758 [DATE] GB [GEOGRAPHIC_DATA]" at bounding box center [716, 464] width 1006 height 607
click at [1520, 107] on button "button" at bounding box center [1516, 102] width 26 height 26
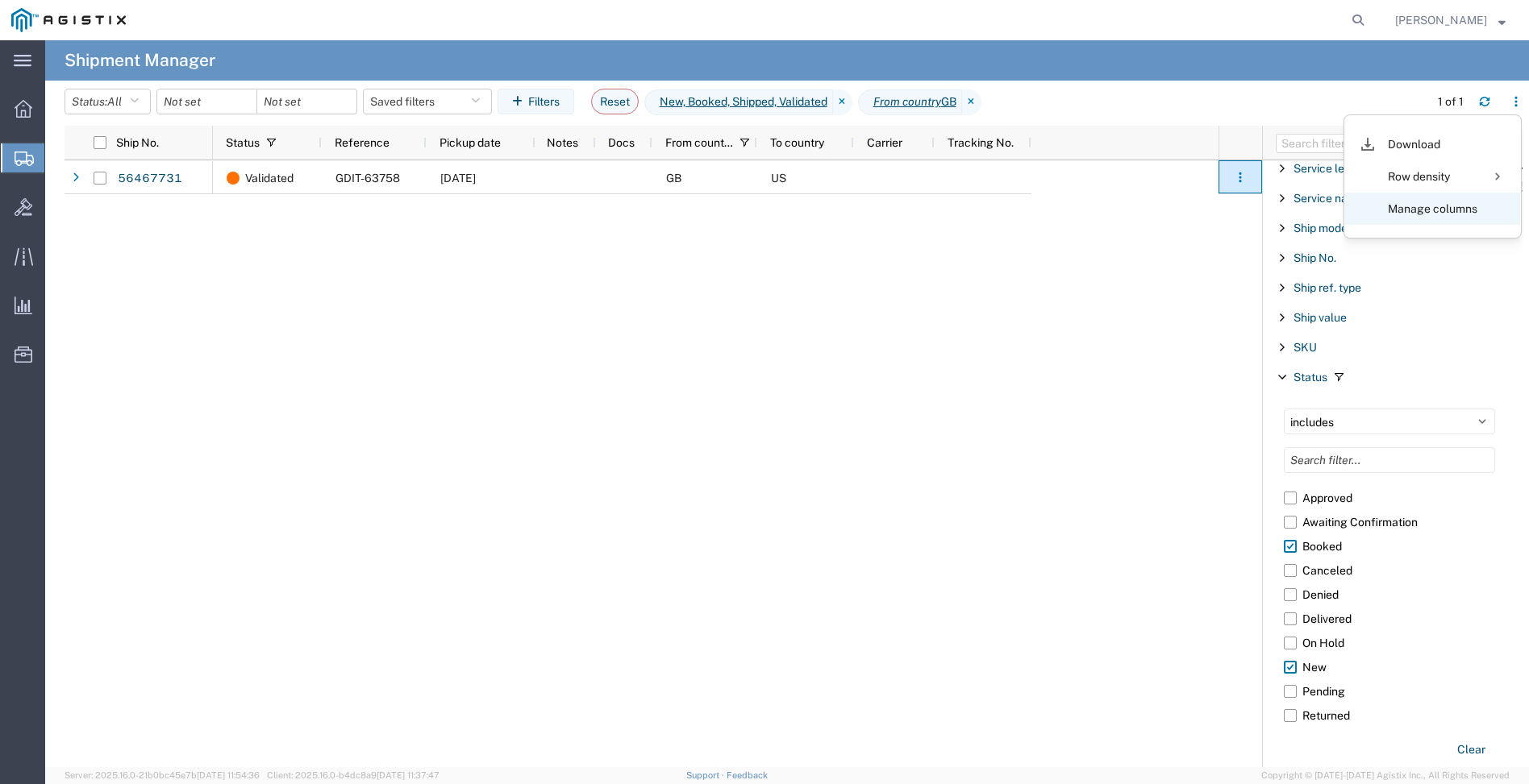
click at [1475, 207] on agx-table-column-manager-action "Manage columns" at bounding box center [1433, 208] width 90 height 32
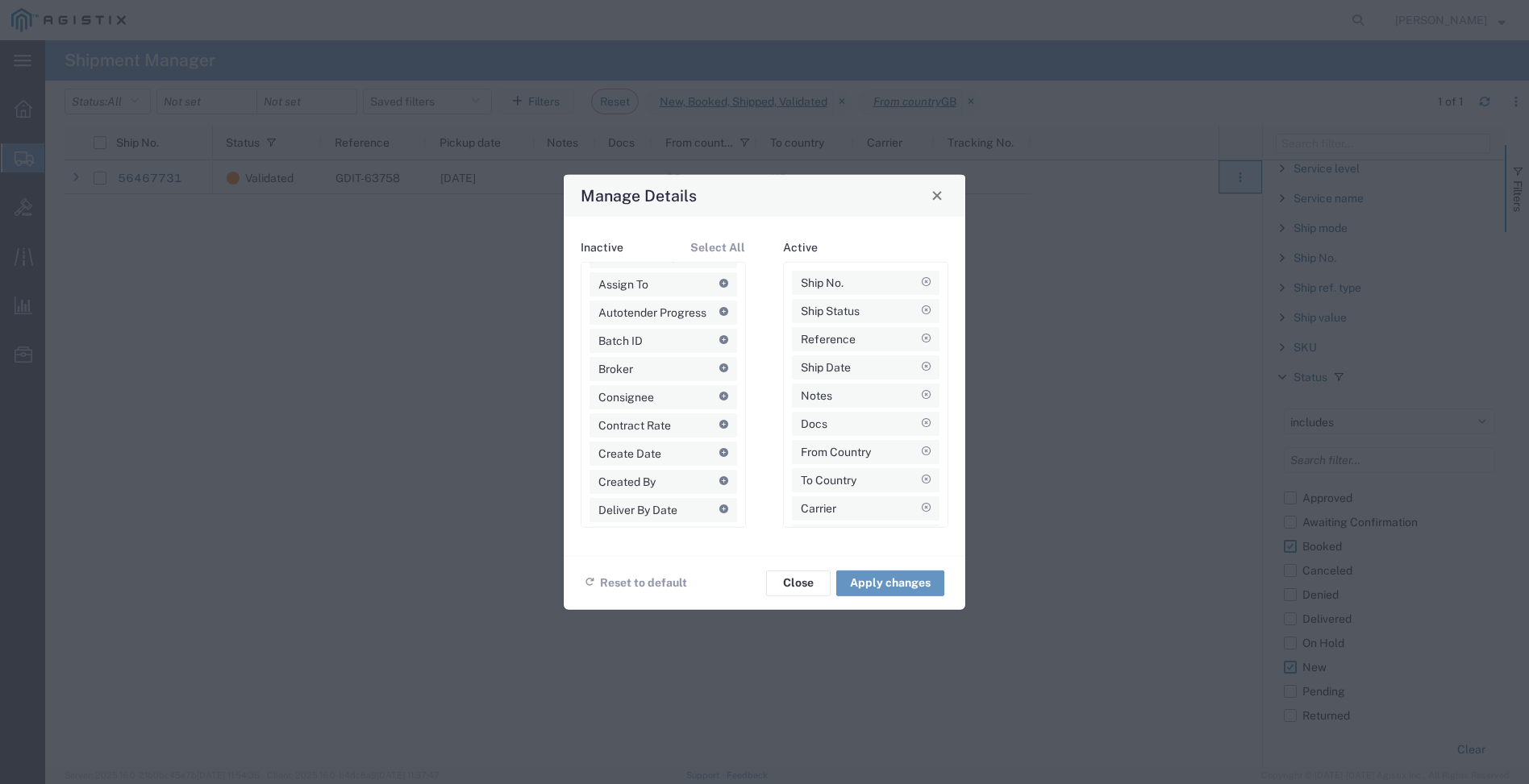
scroll to position [61, 0]
click at [662, 473] on agx-draggable-card "Created By" at bounding box center [664, 476] width 148 height 24
click at [872, 582] on button "Apply changes" at bounding box center [890, 583] width 108 height 26
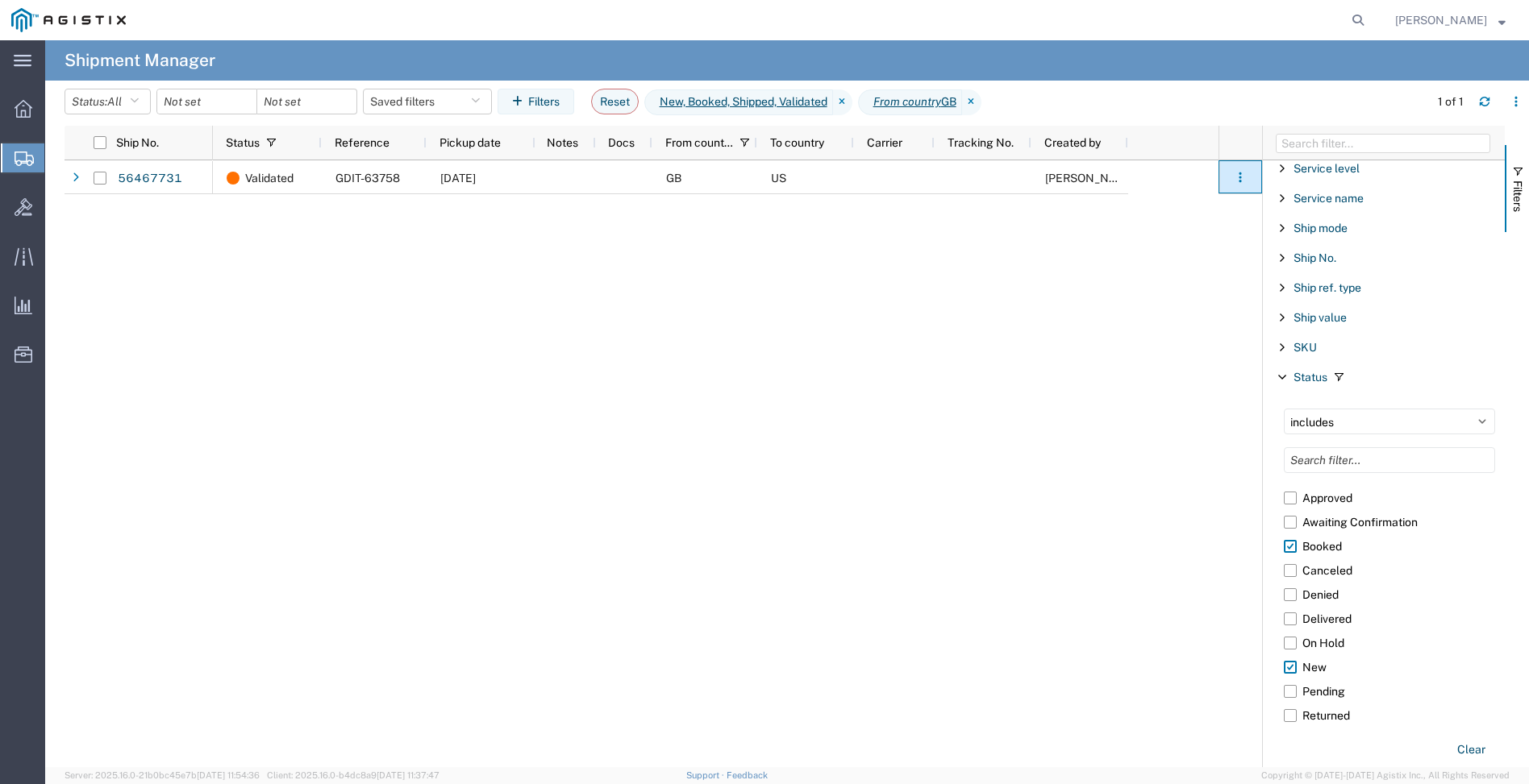
click at [688, 342] on div "Validated GDIT-63758 [DATE] GB US [PERSON_NAME]" at bounding box center [716, 464] width 1006 height 607
click at [1158, 561] on div "Validated GDIT-63758 [DATE] GB US [PERSON_NAME]" at bounding box center [716, 464] width 1006 height 607
click at [18, 155] on icon at bounding box center [24, 159] width 19 height 15
click at [1520, 173] on span "button" at bounding box center [1517, 172] width 13 height 13
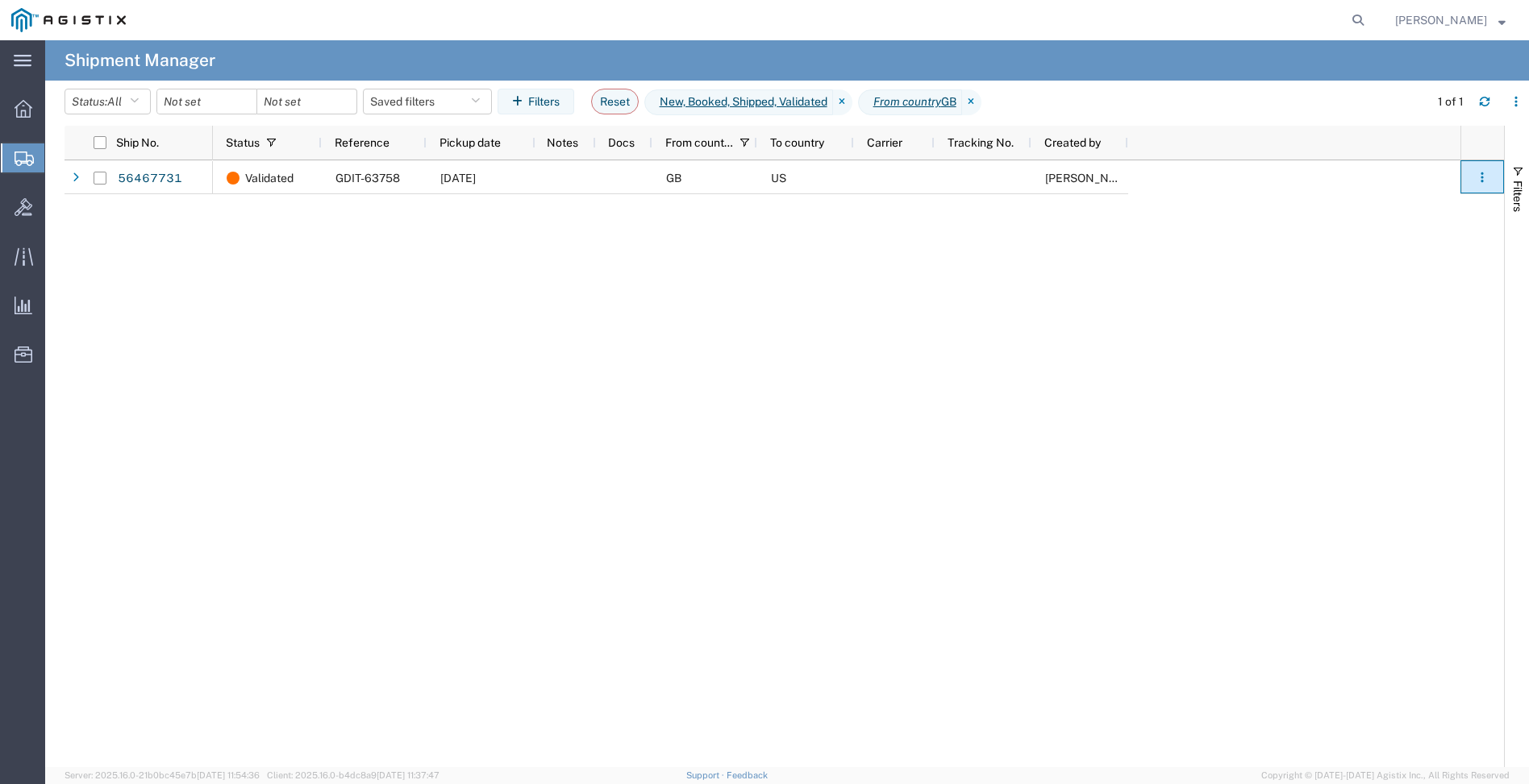
click at [589, 323] on div "Validated GDIT-63758 [DATE] GB US [PERSON_NAME]" at bounding box center [836, 464] width 1248 height 607
click at [124, 179] on link "56467731" at bounding box center [150, 179] width 66 height 26
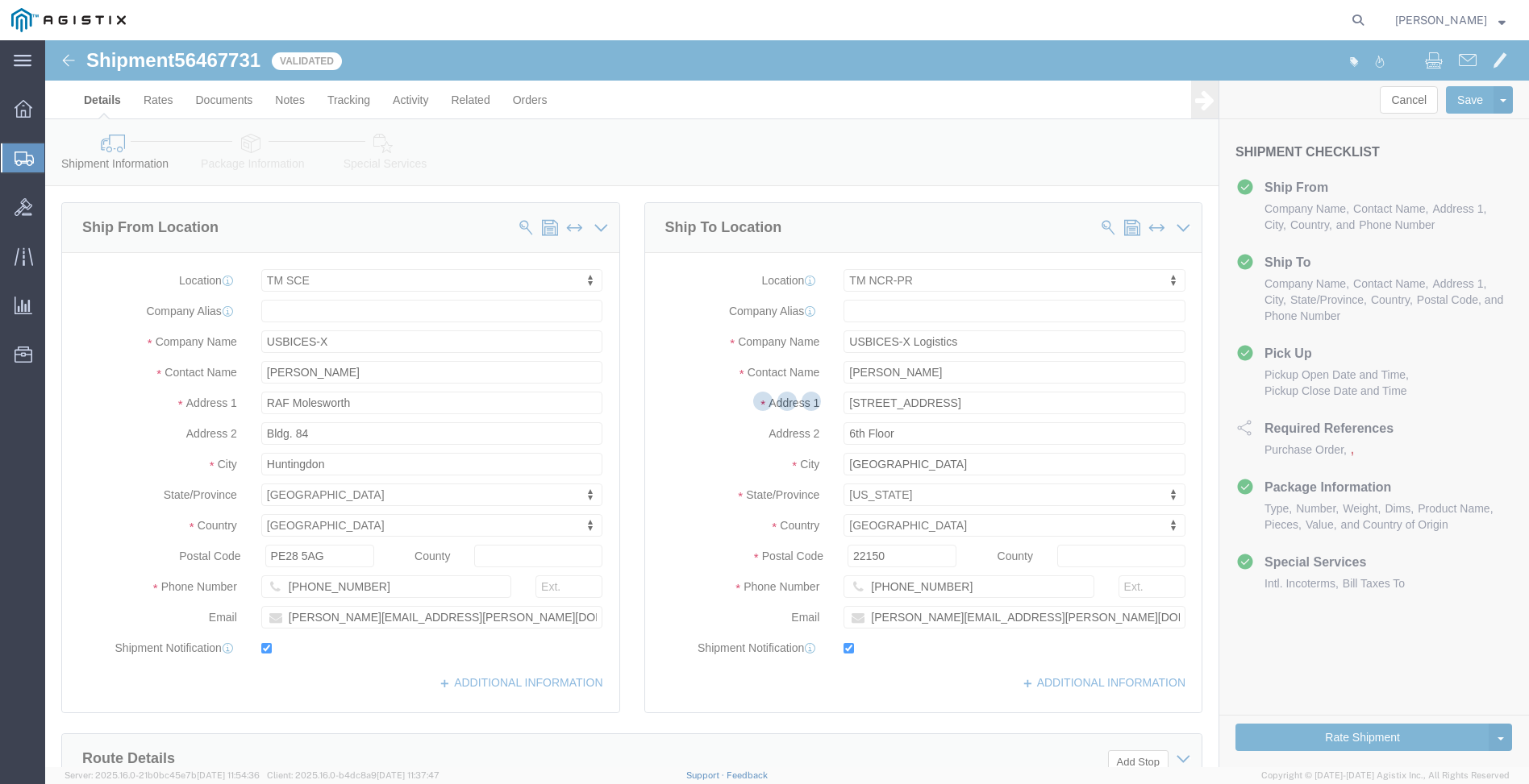
select select "34240"
select select "51996"
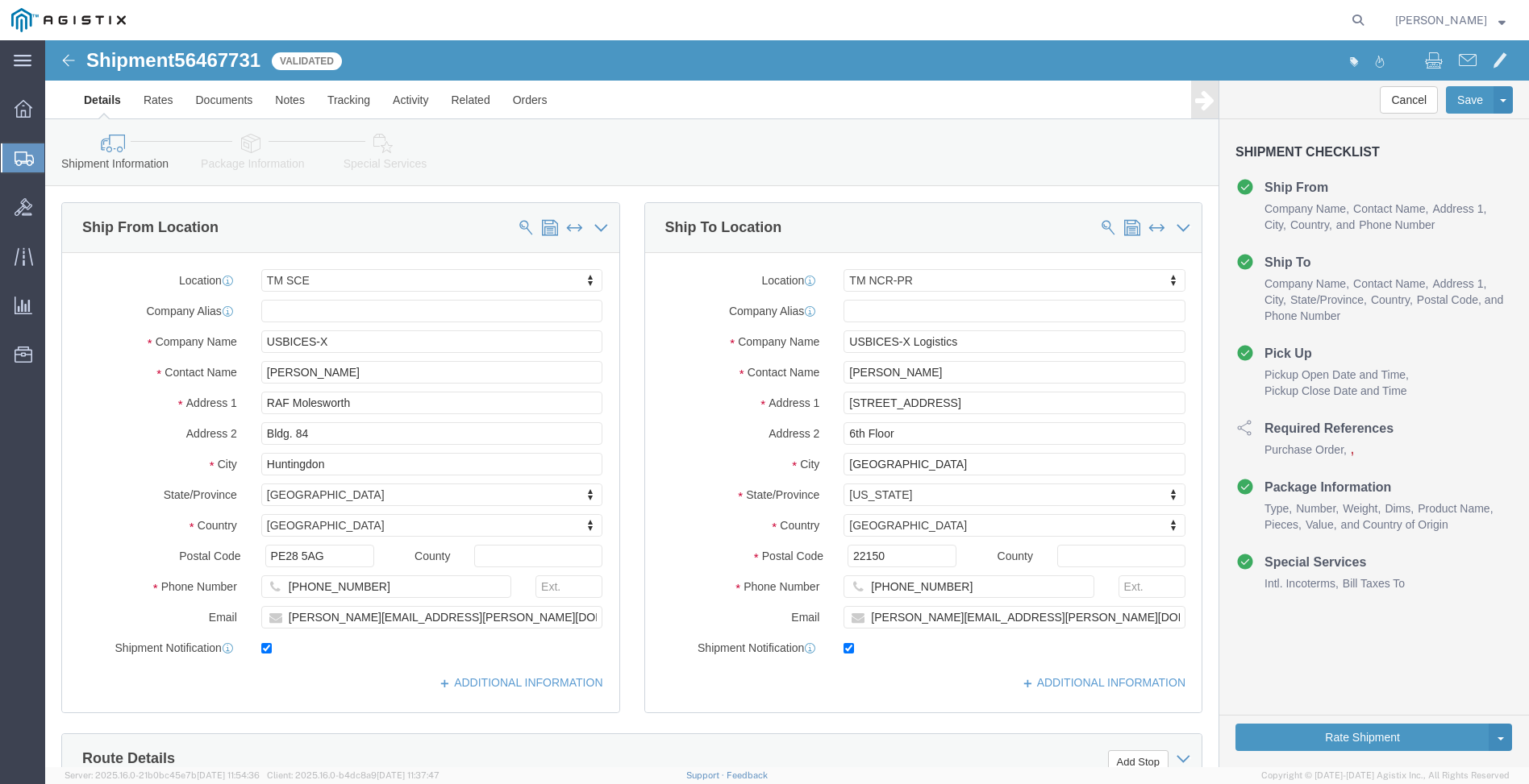
click link "Package Information"
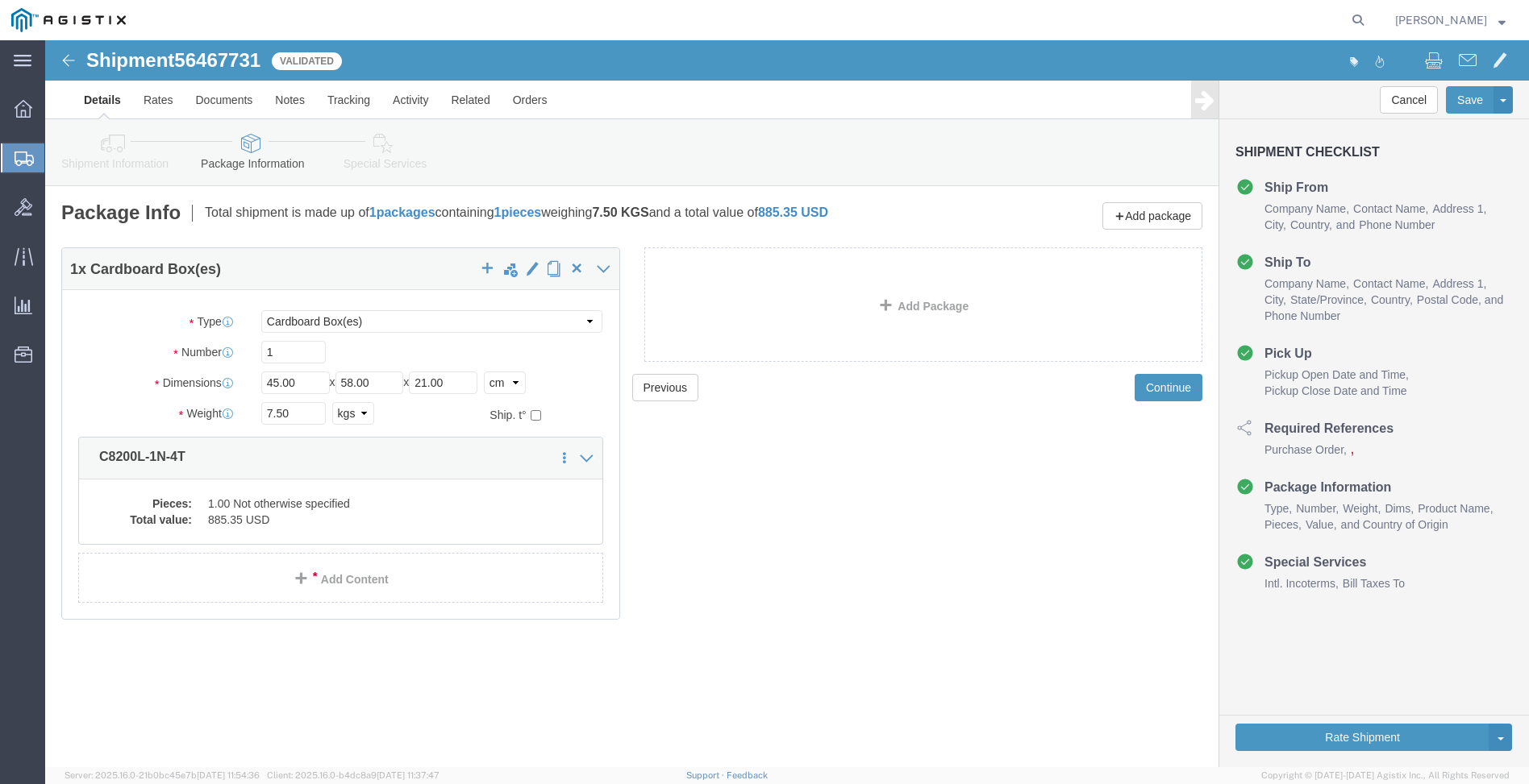
click icon
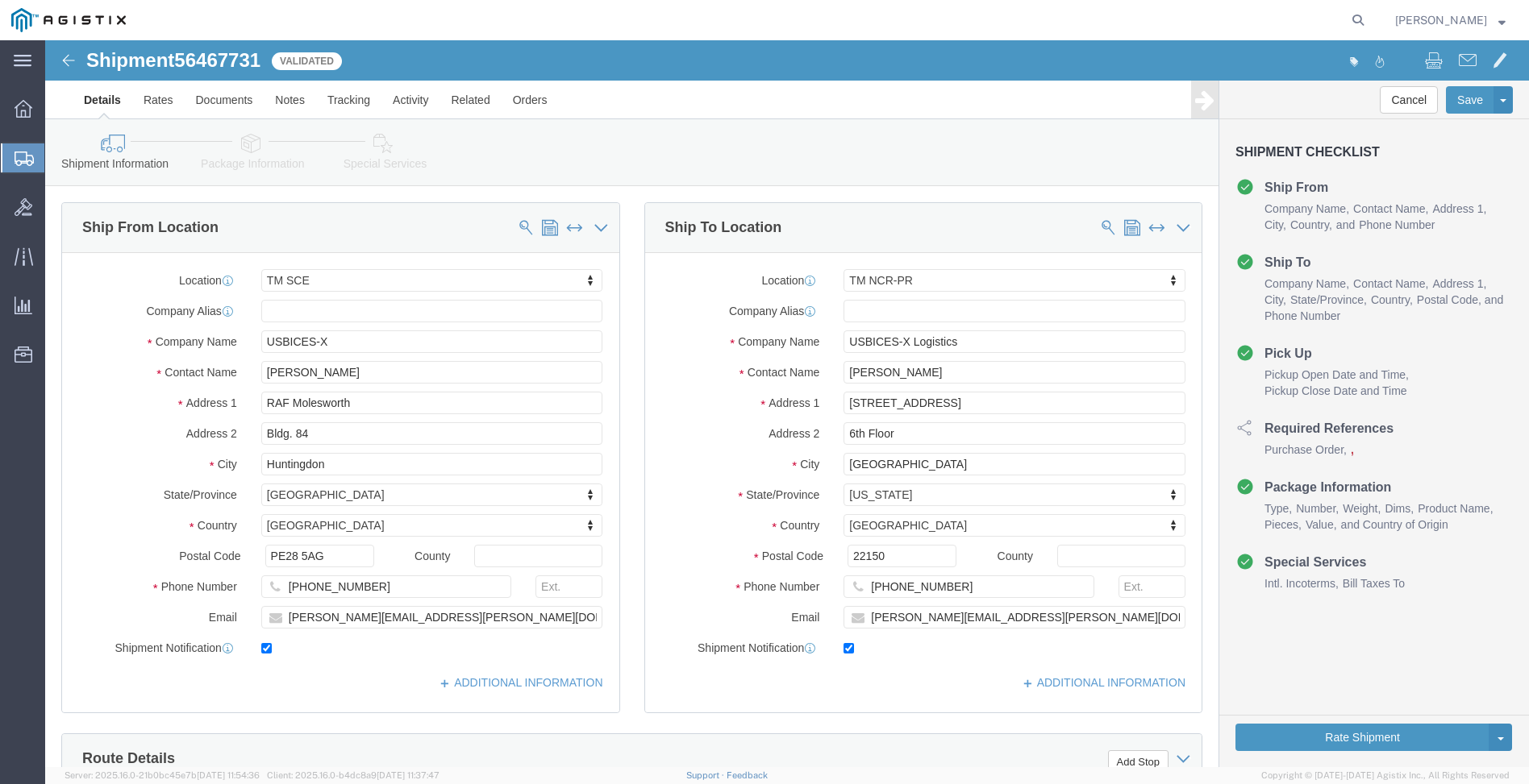
click icon
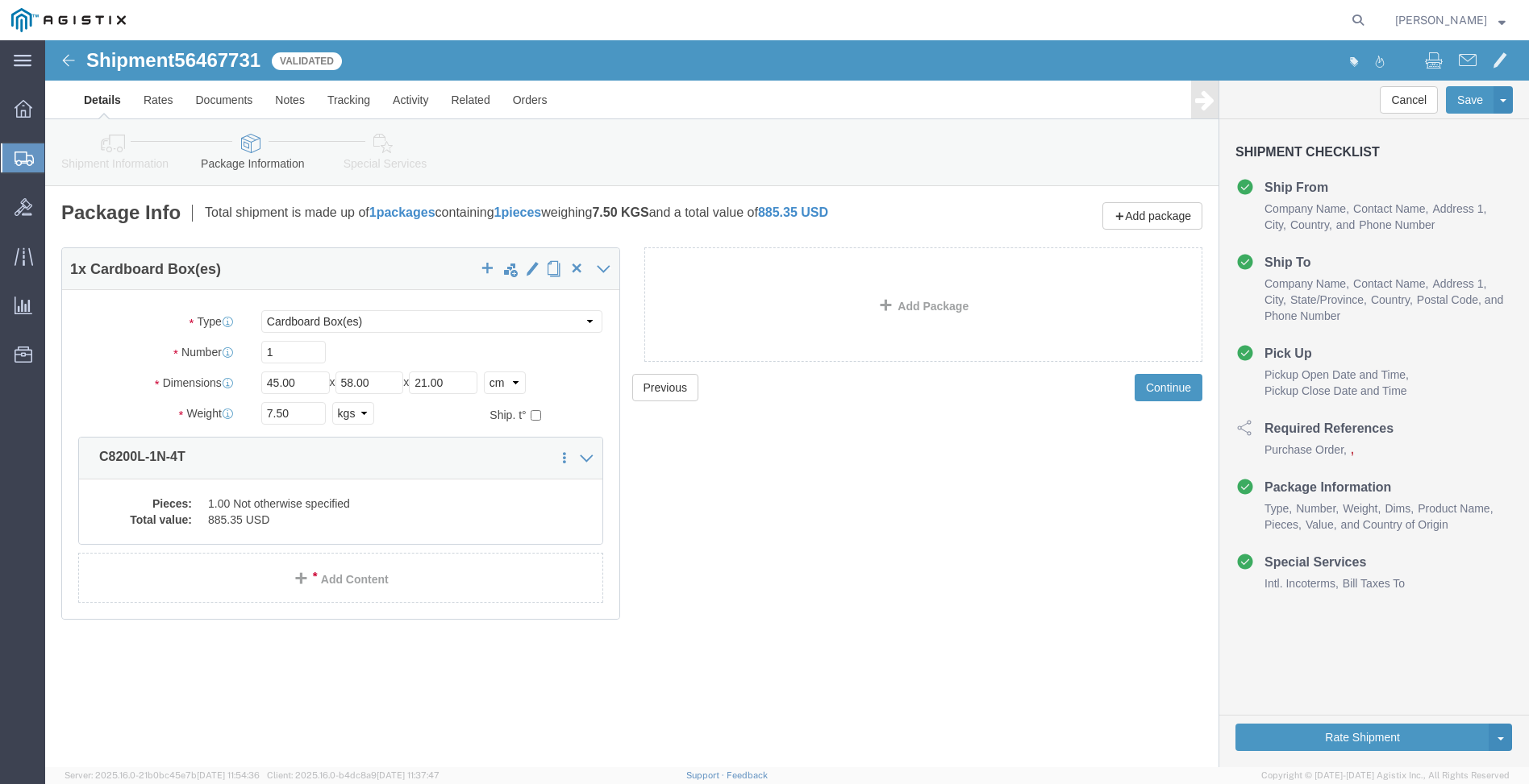
click icon
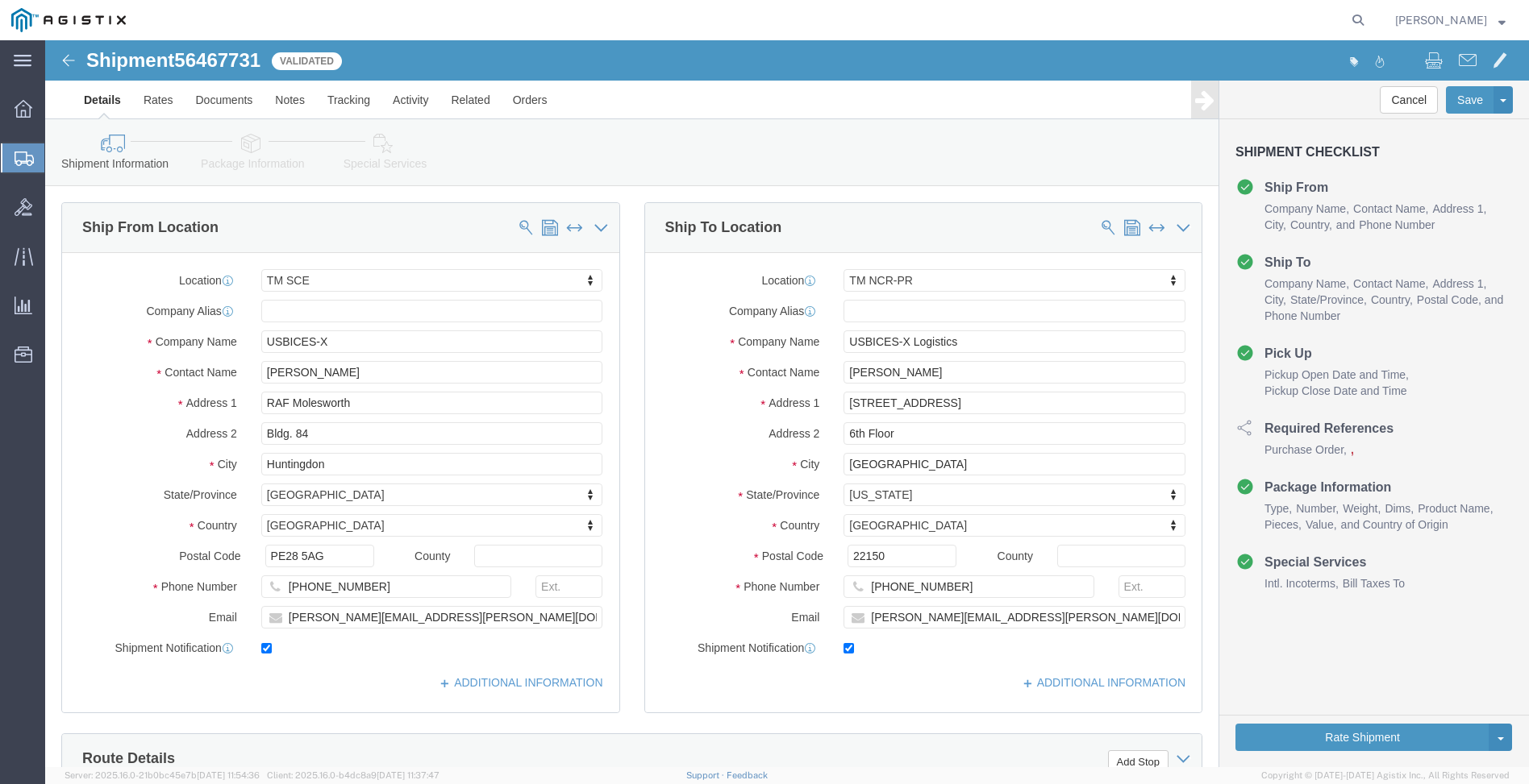
click icon
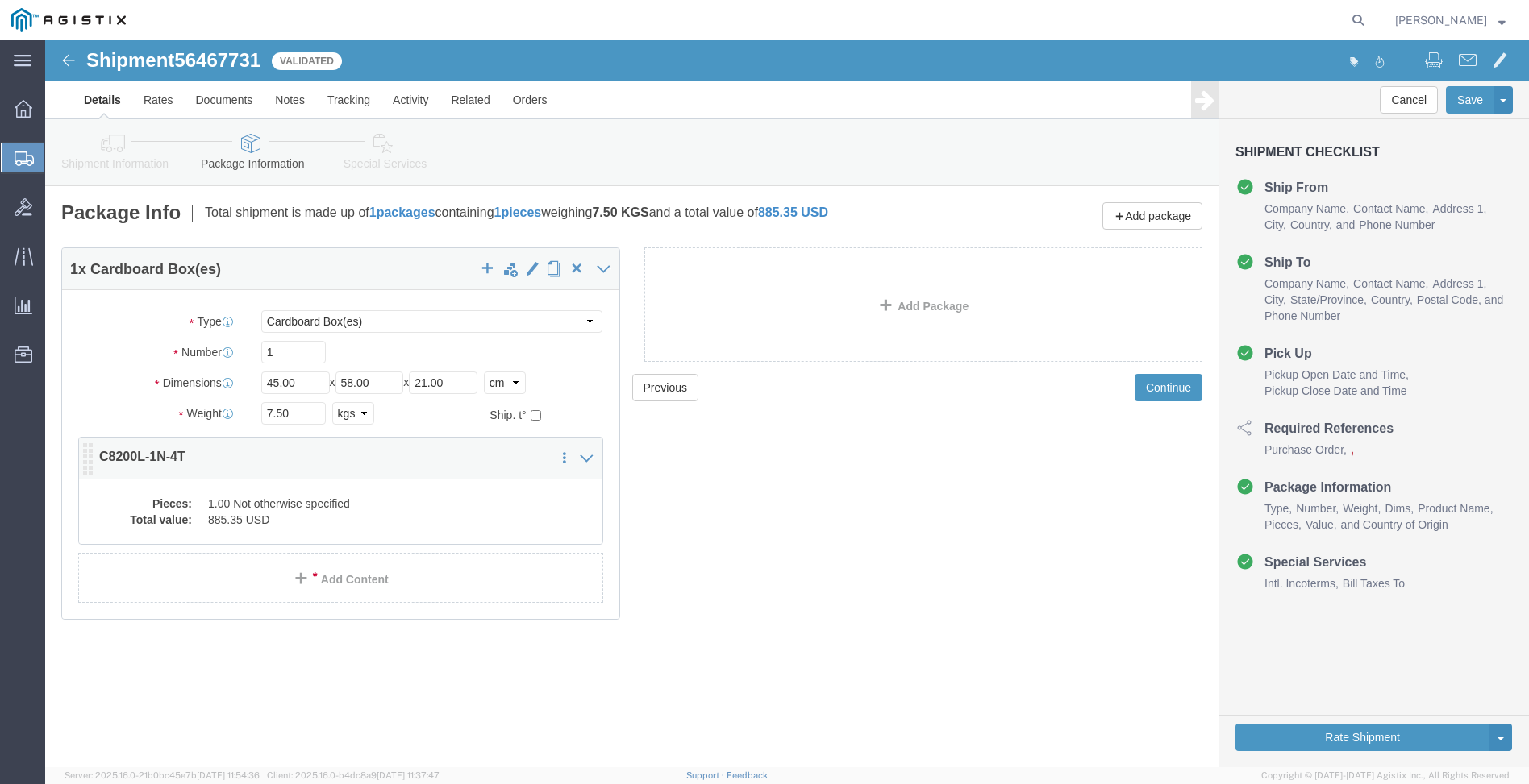
click dd "1.00 Not otherwise specified"
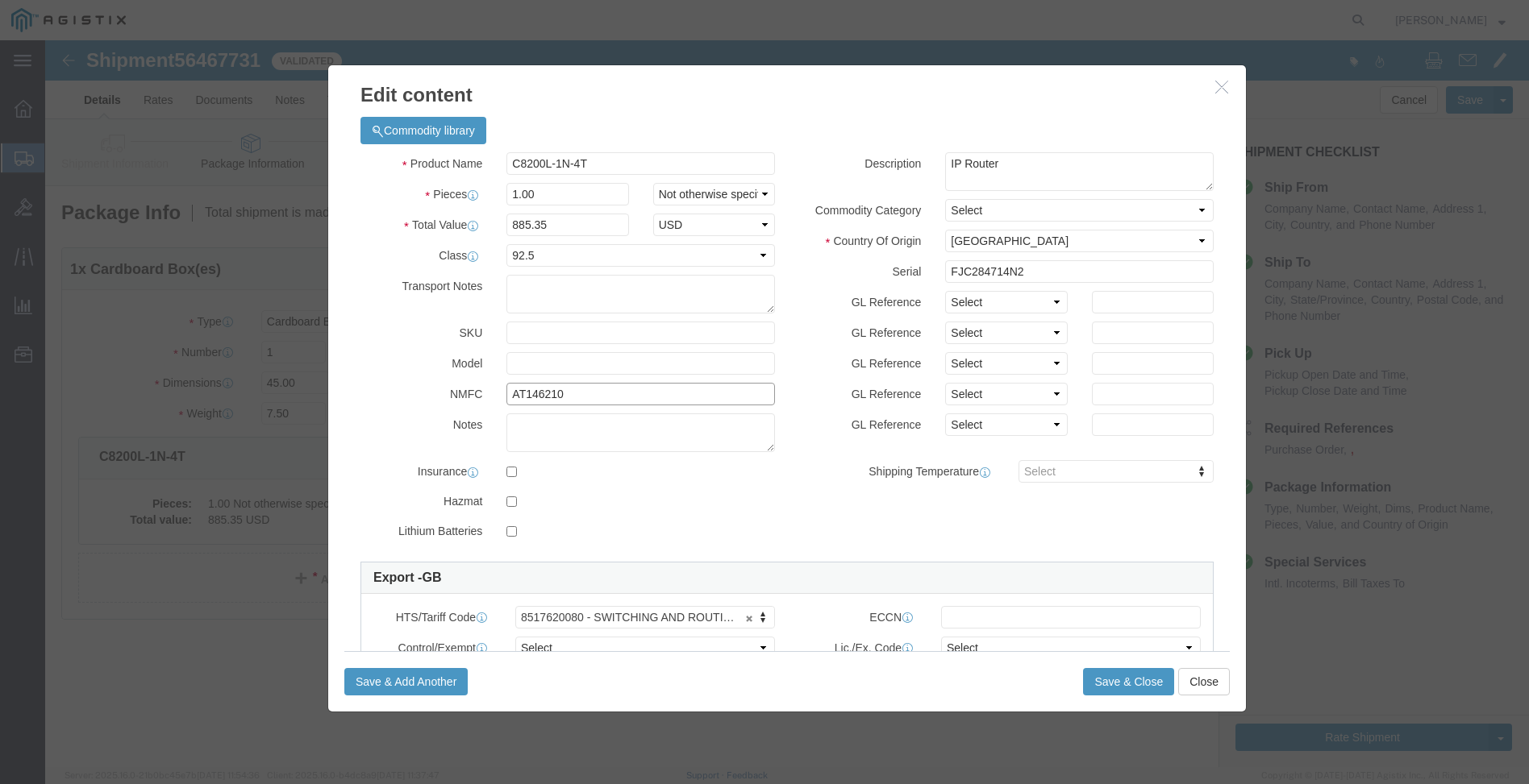
click input "AT146210"
type input "AT: 146210"
